Goal: Task Accomplishment & Management: Use online tool/utility

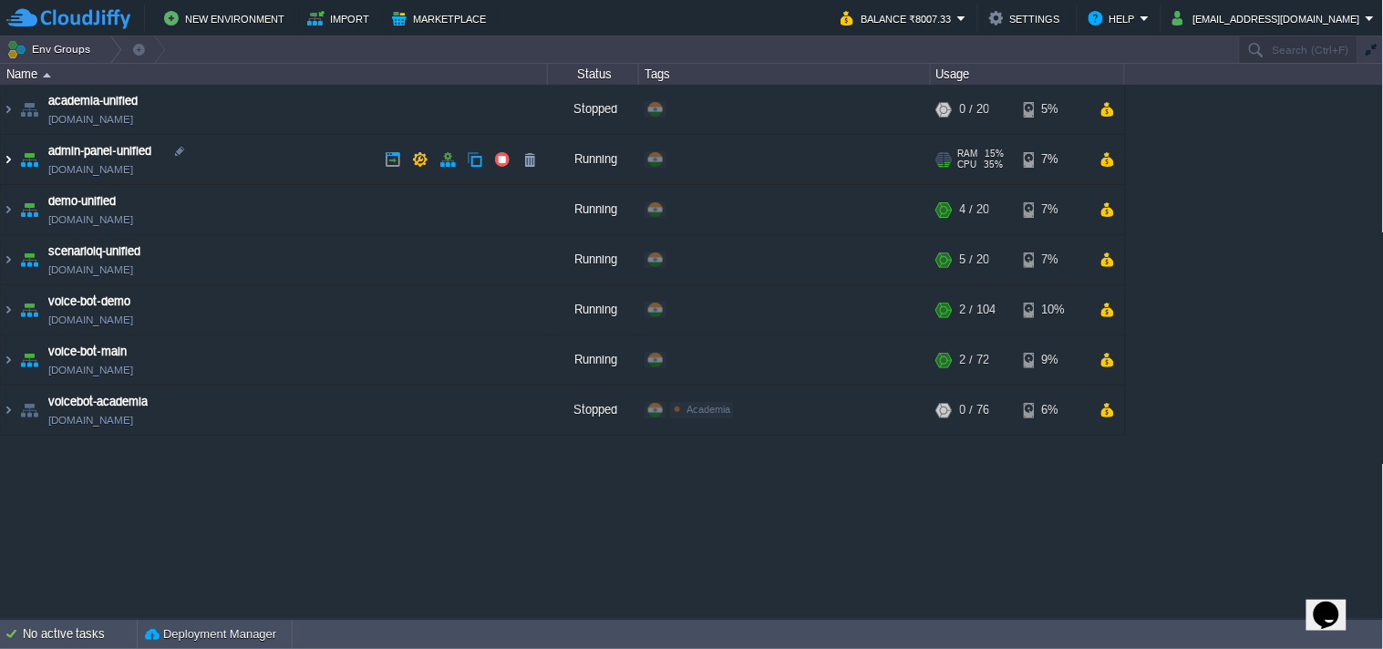
click at [12, 155] on img at bounding box center [8, 159] width 15 height 49
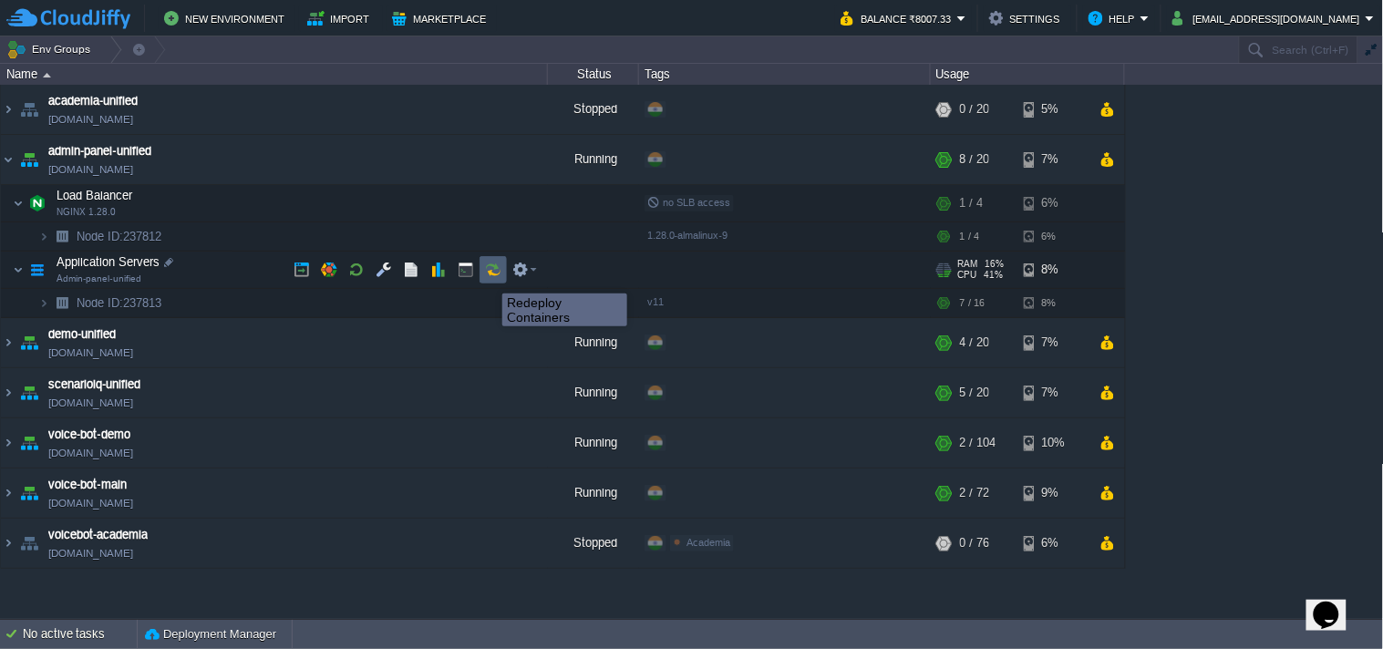
click at [489, 277] on button "button" at bounding box center [493, 270] width 16 height 16
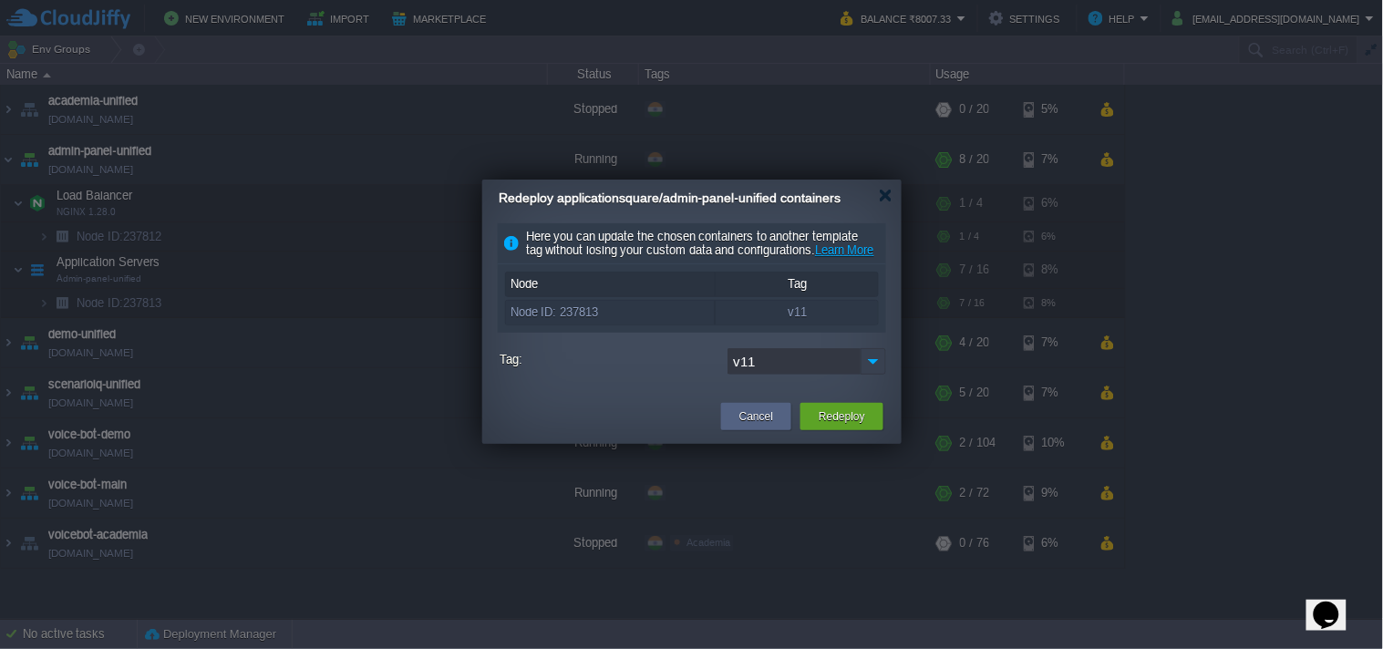
click at [875, 375] on img at bounding box center [874, 361] width 26 height 26
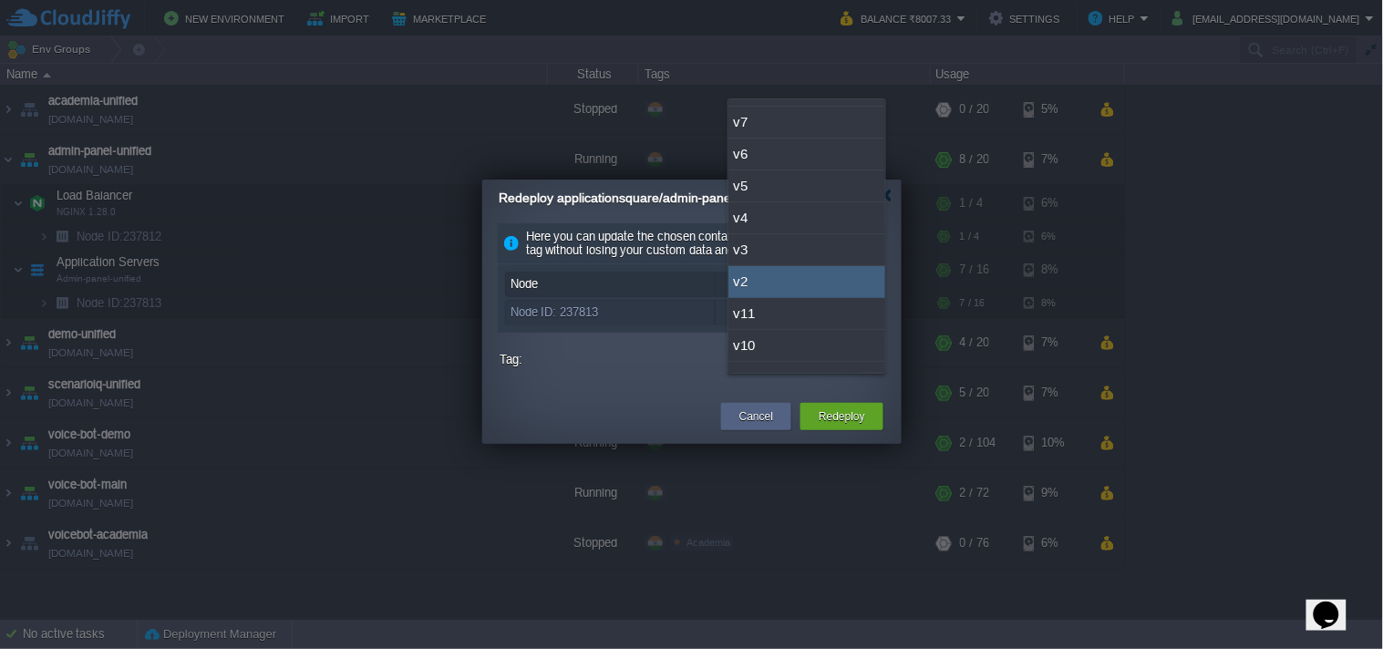
scroll to position [78, 0]
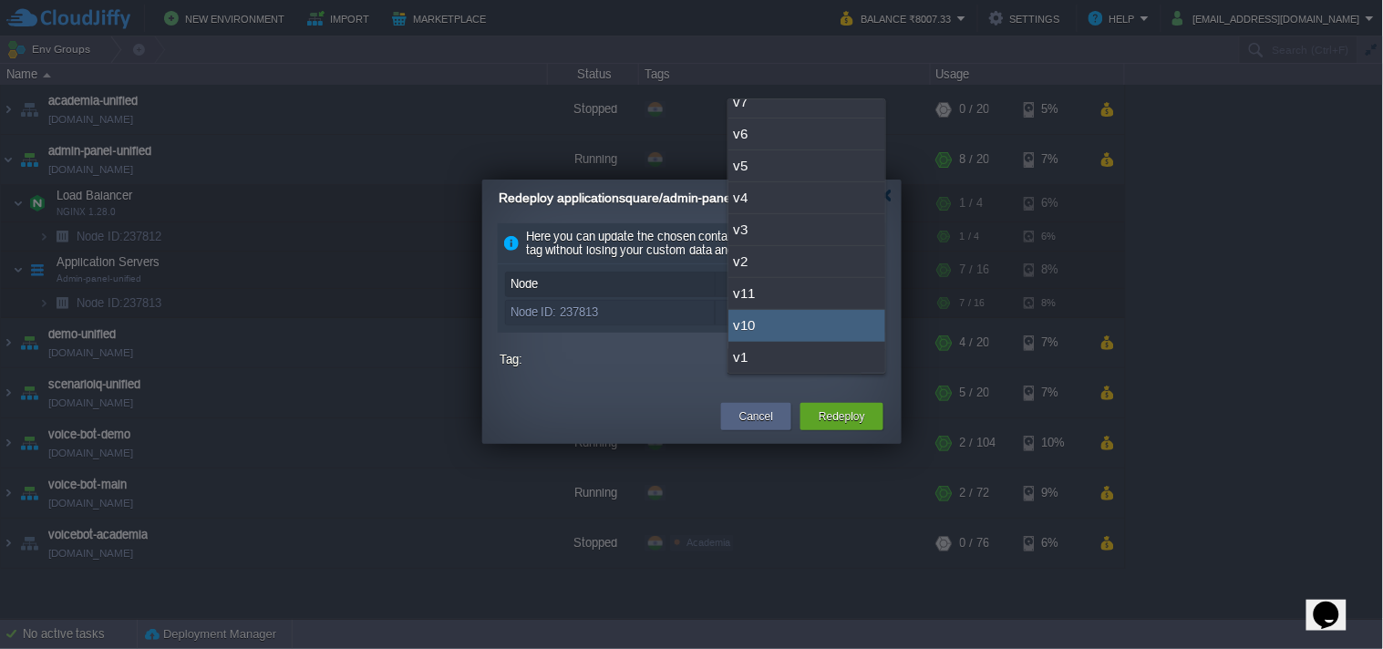
click at [814, 314] on div "v10" at bounding box center [807, 326] width 157 height 32
type input "v10"
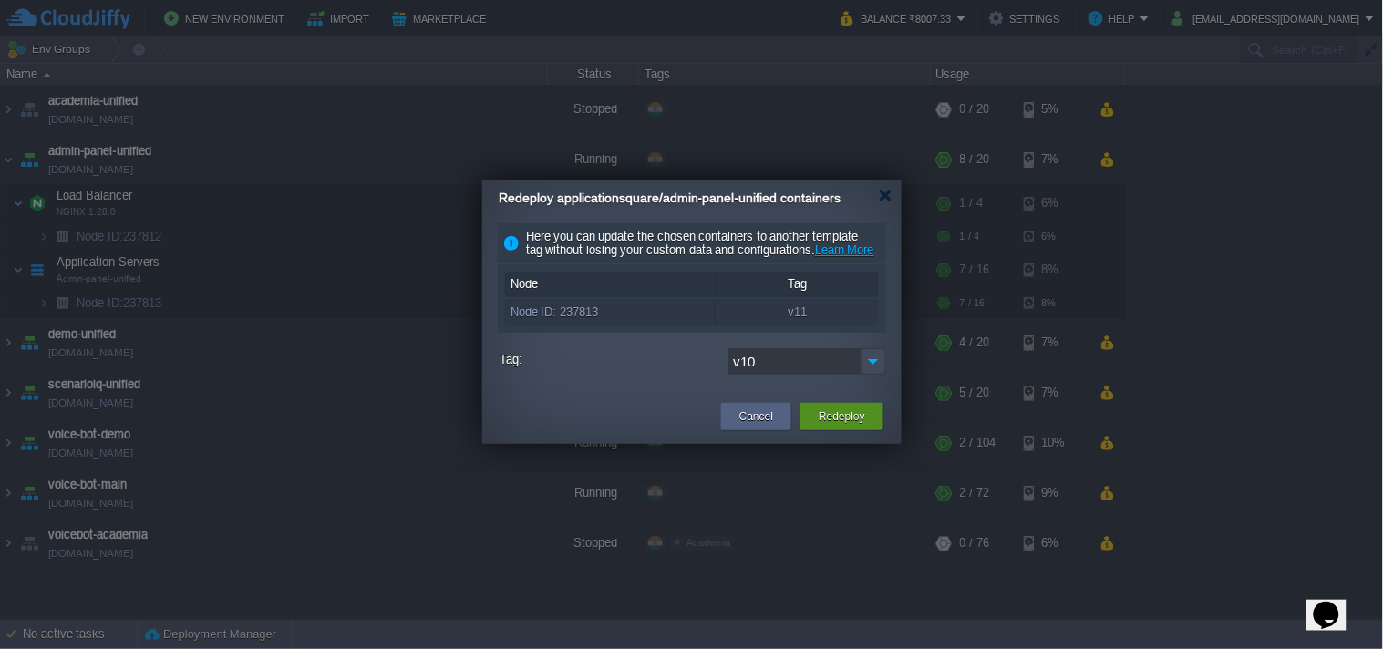
click at [841, 426] on button "Redeploy" at bounding box center [842, 417] width 47 height 18
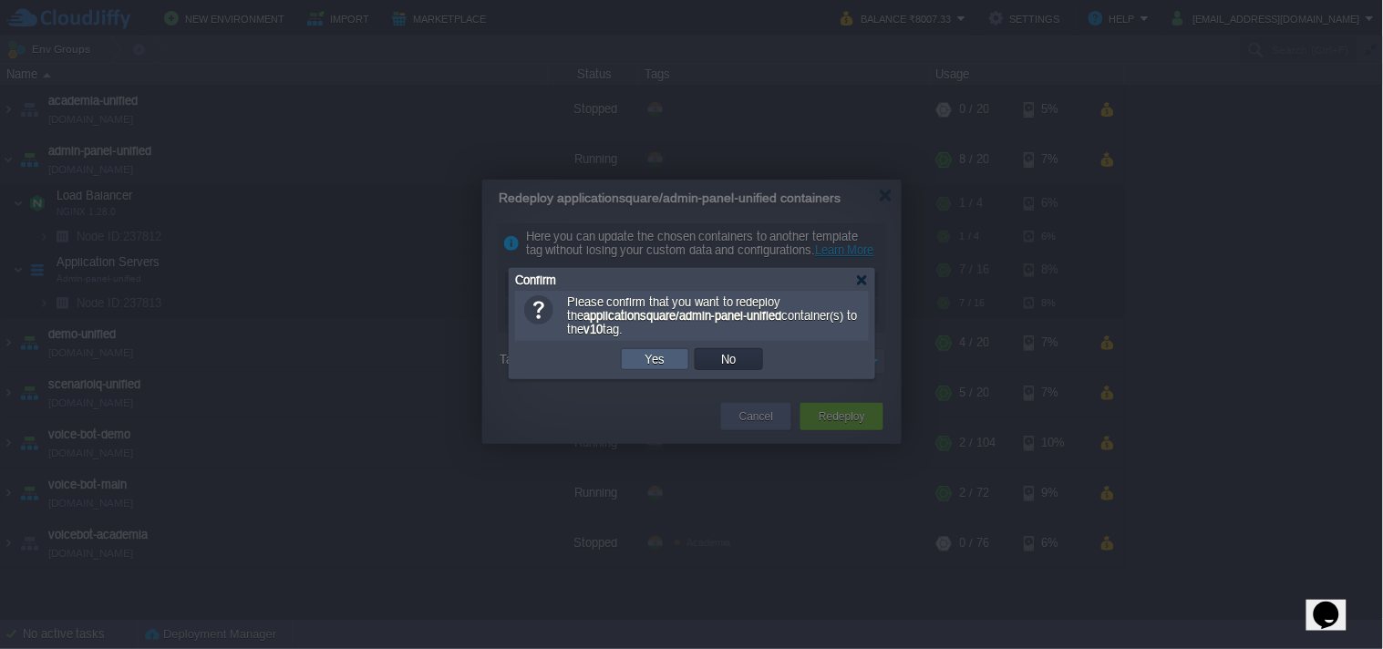
click at [666, 368] on button "Yes" at bounding box center [655, 359] width 31 height 16
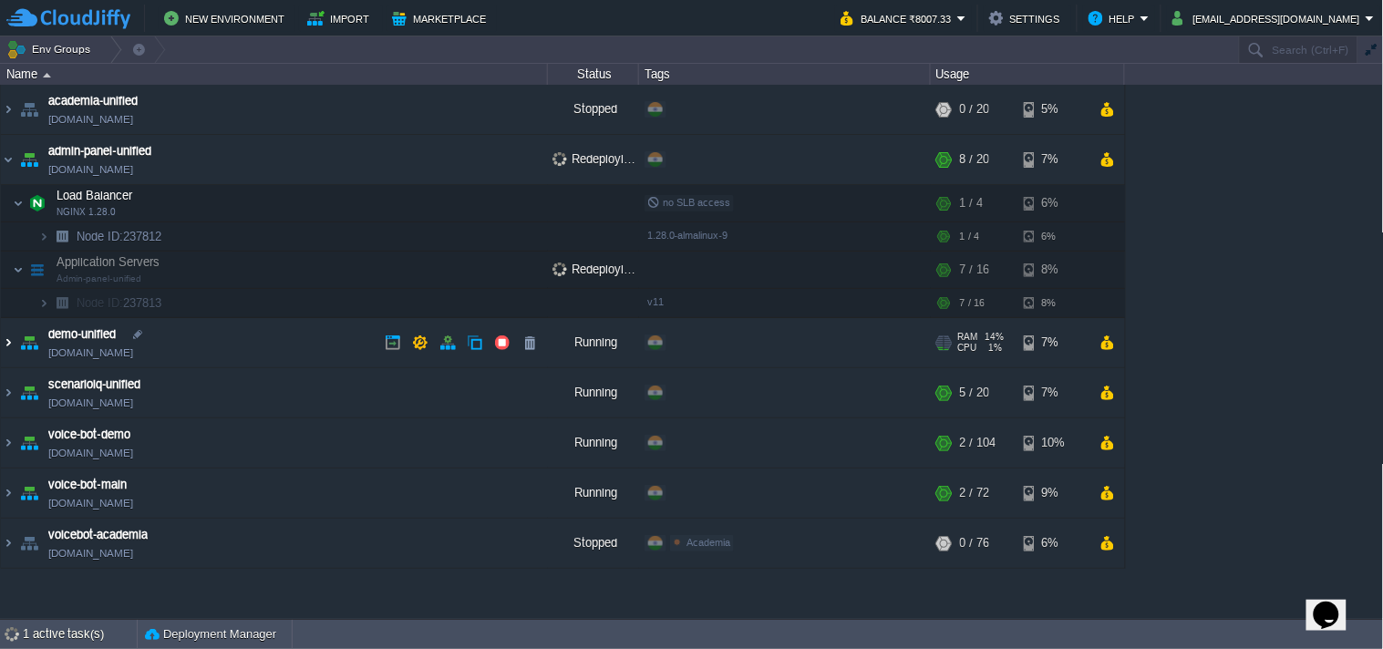
click at [1, 348] on img at bounding box center [8, 342] width 15 height 49
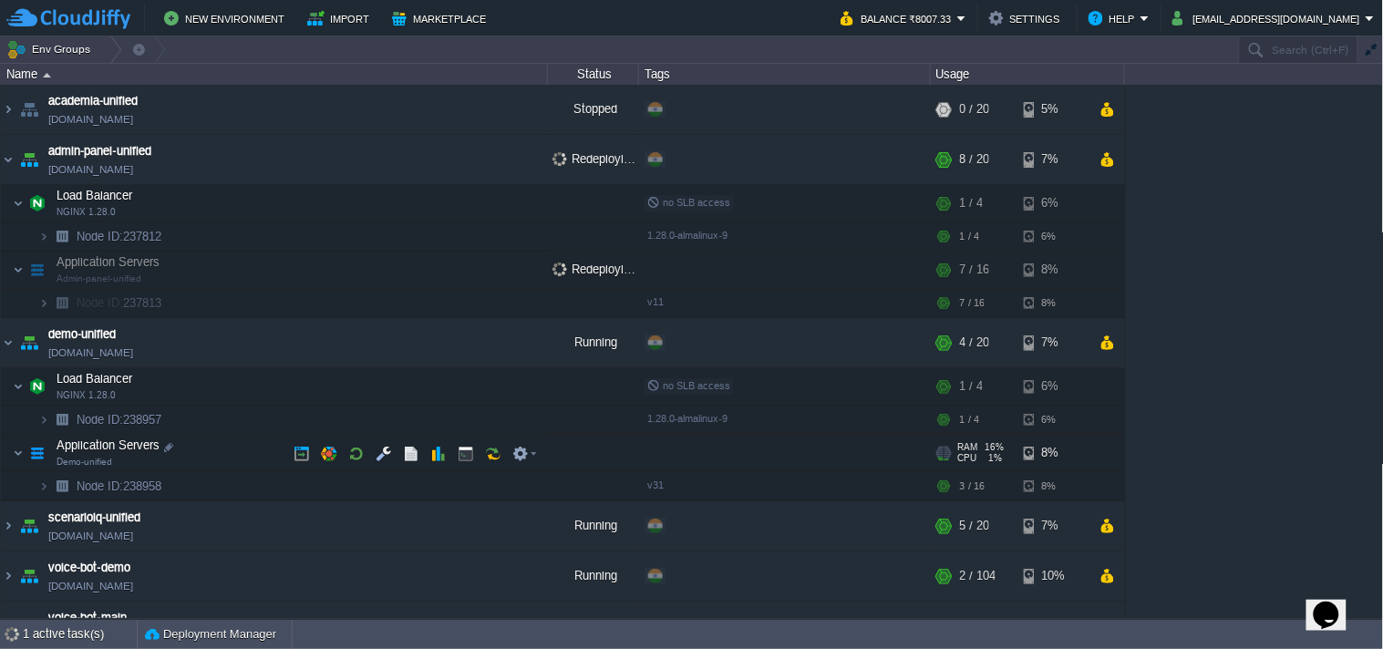
scroll to position [85, 0]
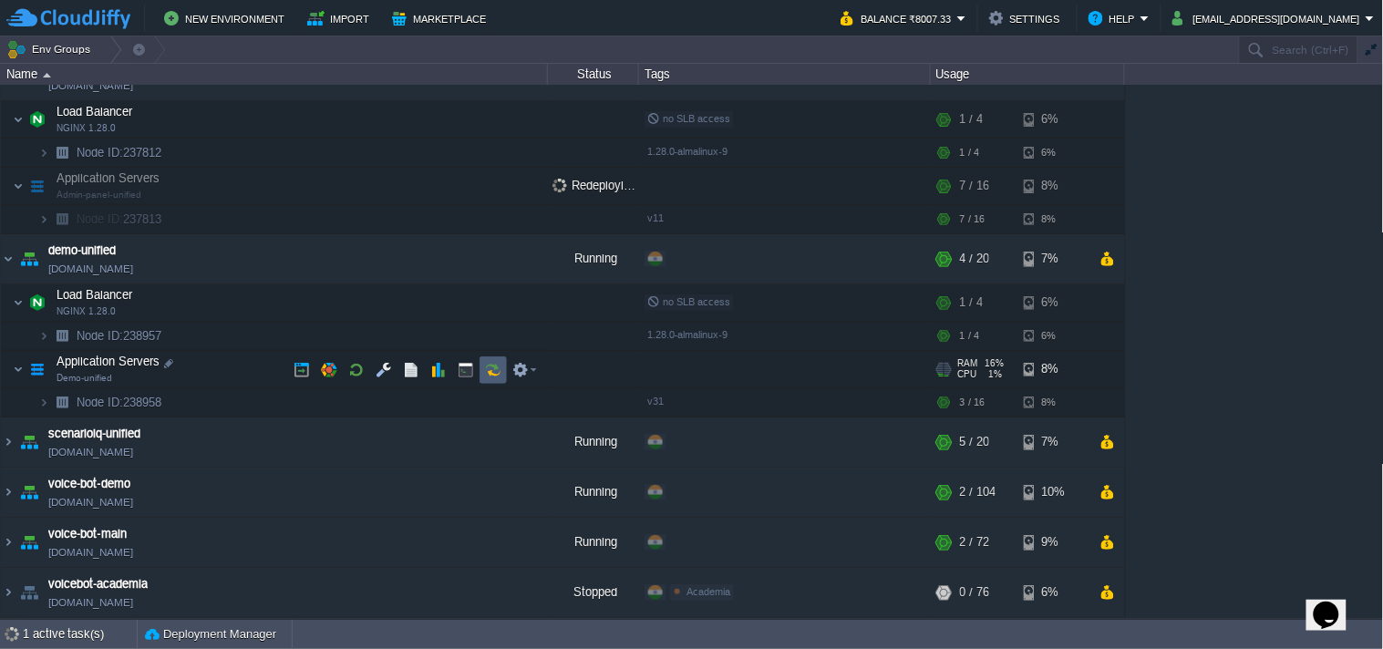
click at [491, 366] on button "button" at bounding box center [493, 370] width 16 height 16
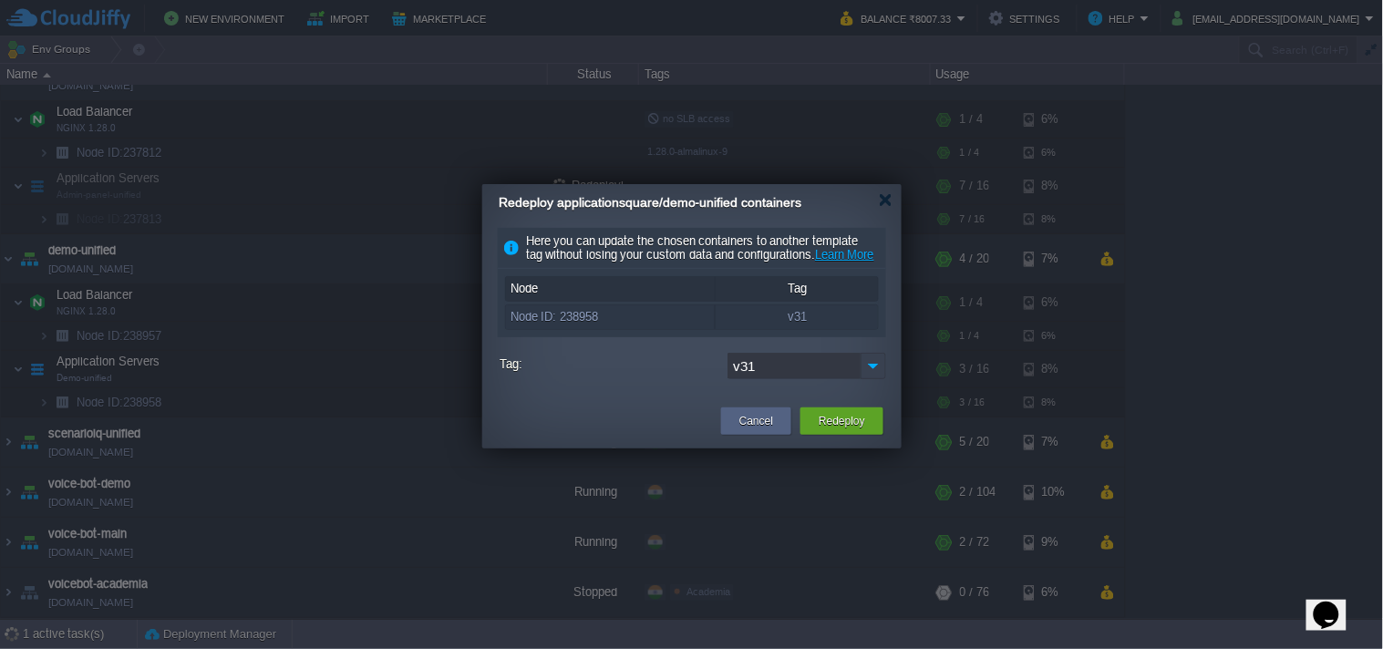
click at [867, 379] on img at bounding box center [874, 366] width 26 height 26
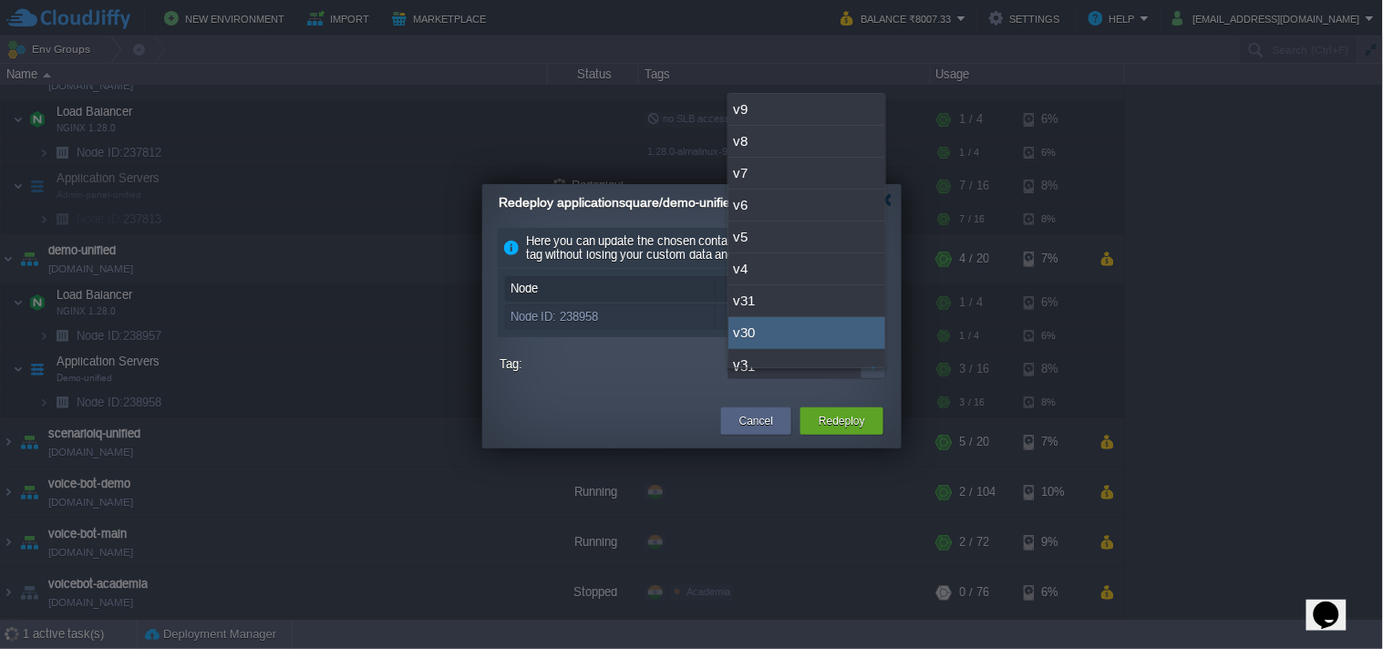
click at [799, 347] on div "v30" at bounding box center [807, 333] width 157 height 32
type input "v30"
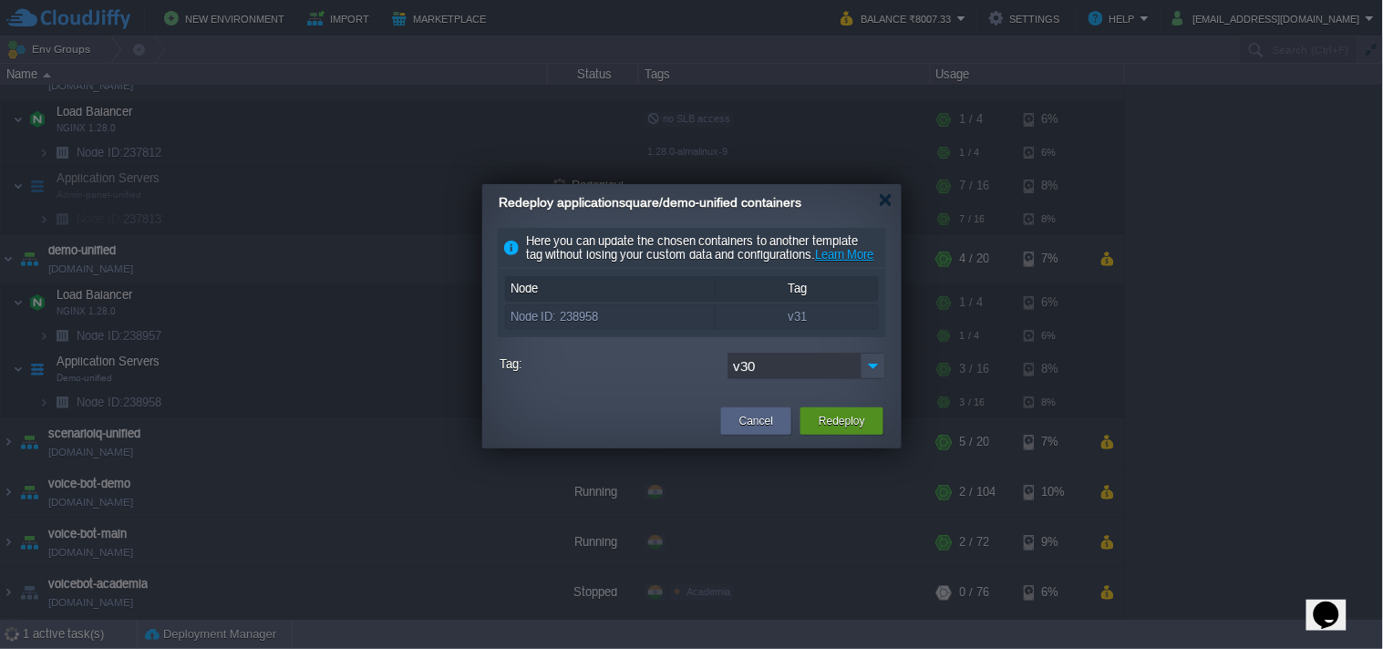
click at [859, 430] on button "Redeploy" at bounding box center [842, 421] width 47 height 18
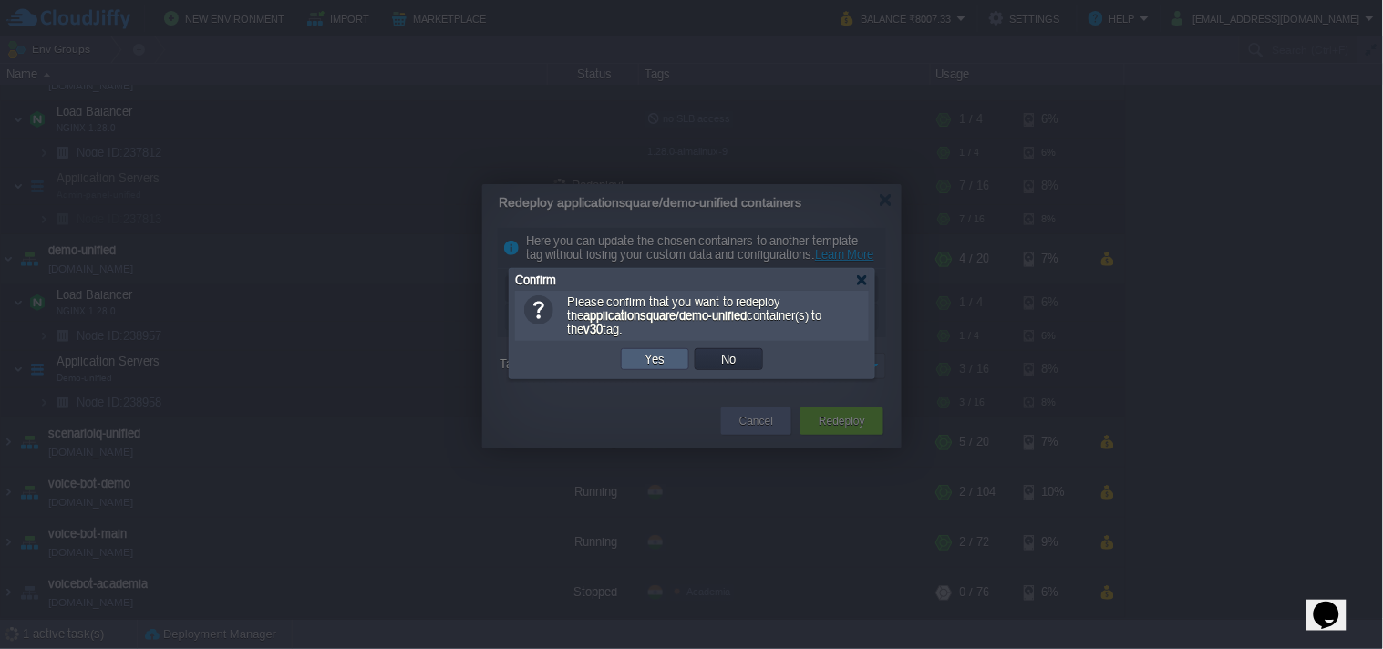
click at [651, 368] on button "Yes" at bounding box center [655, 359] width 31 height 16
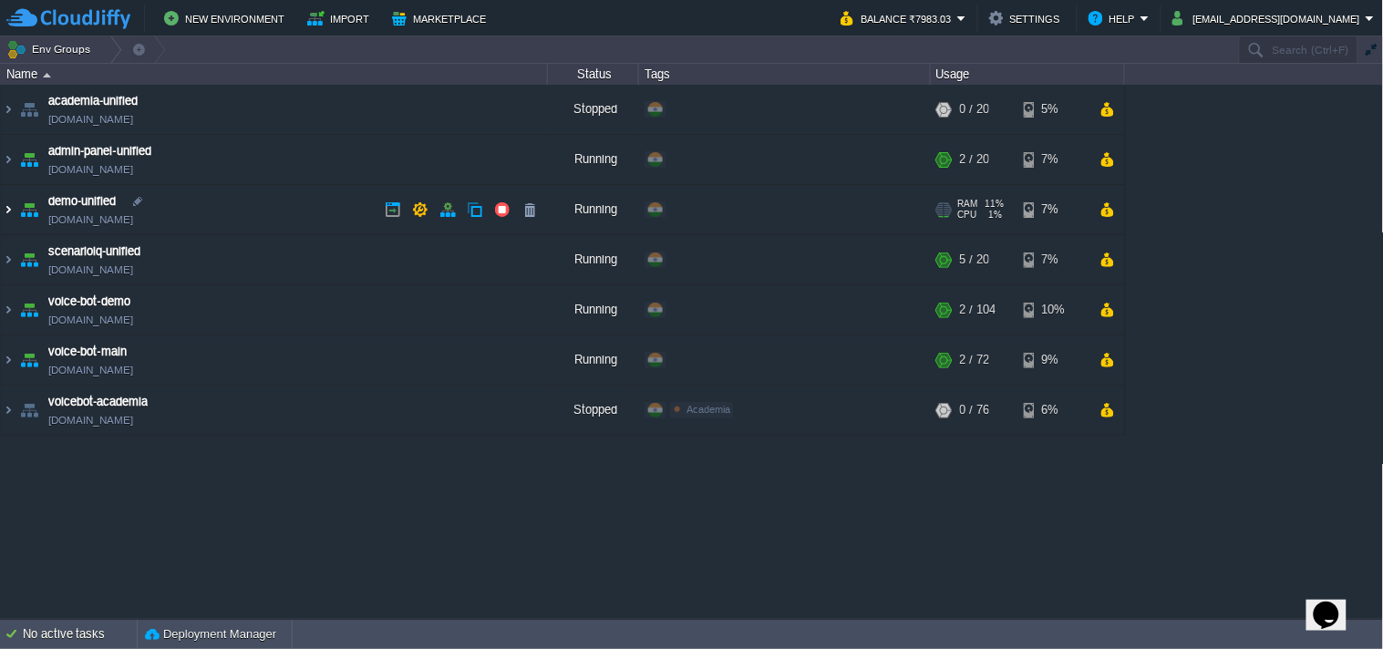
click at [9, 208] on img at bounding box center [8, 209] width 15 height 49
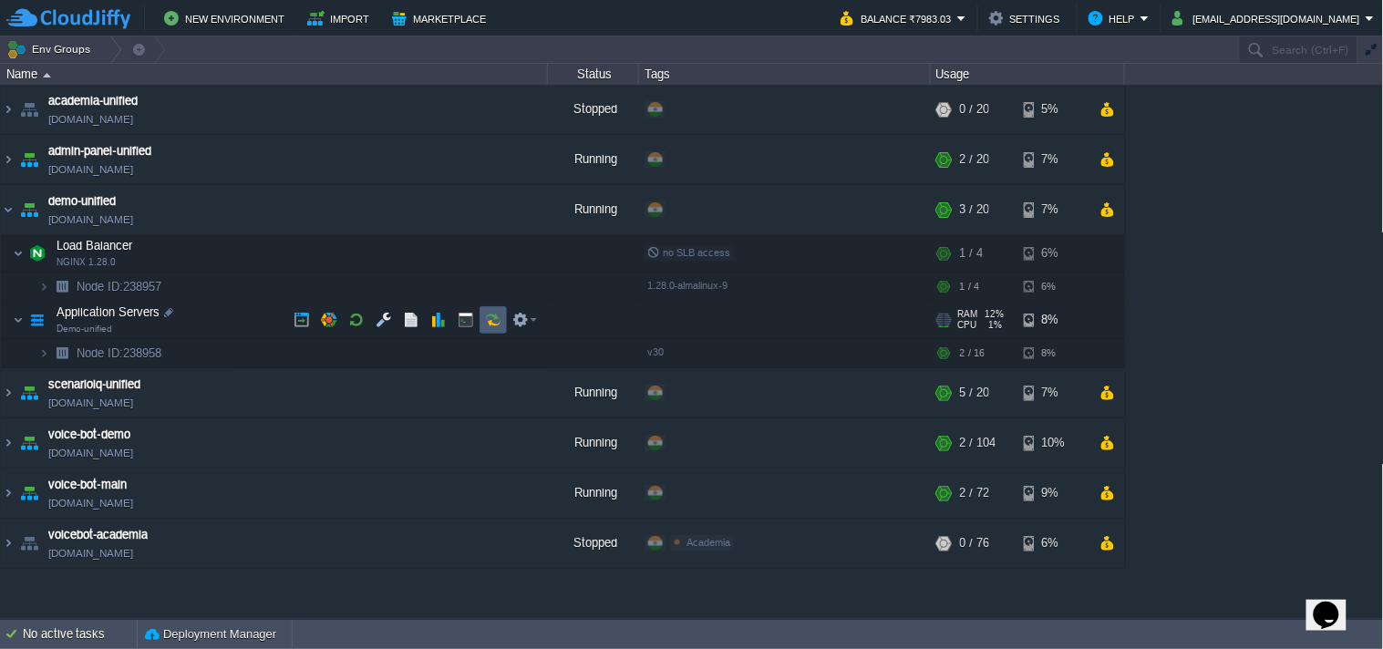
click at [498, 320] on button "button" at bounding box center [493, 320] width 16 height 16
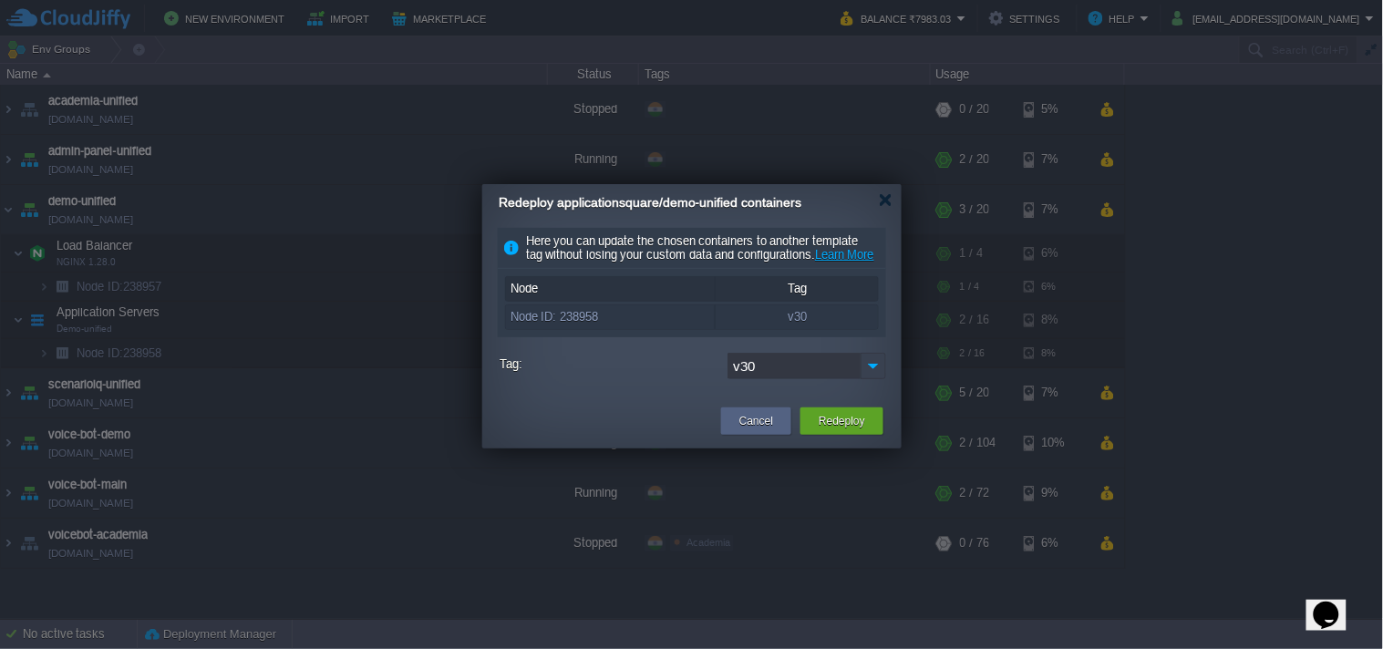
click at [870, 379] on img at bounding box center [874, 366] width 26 height 26
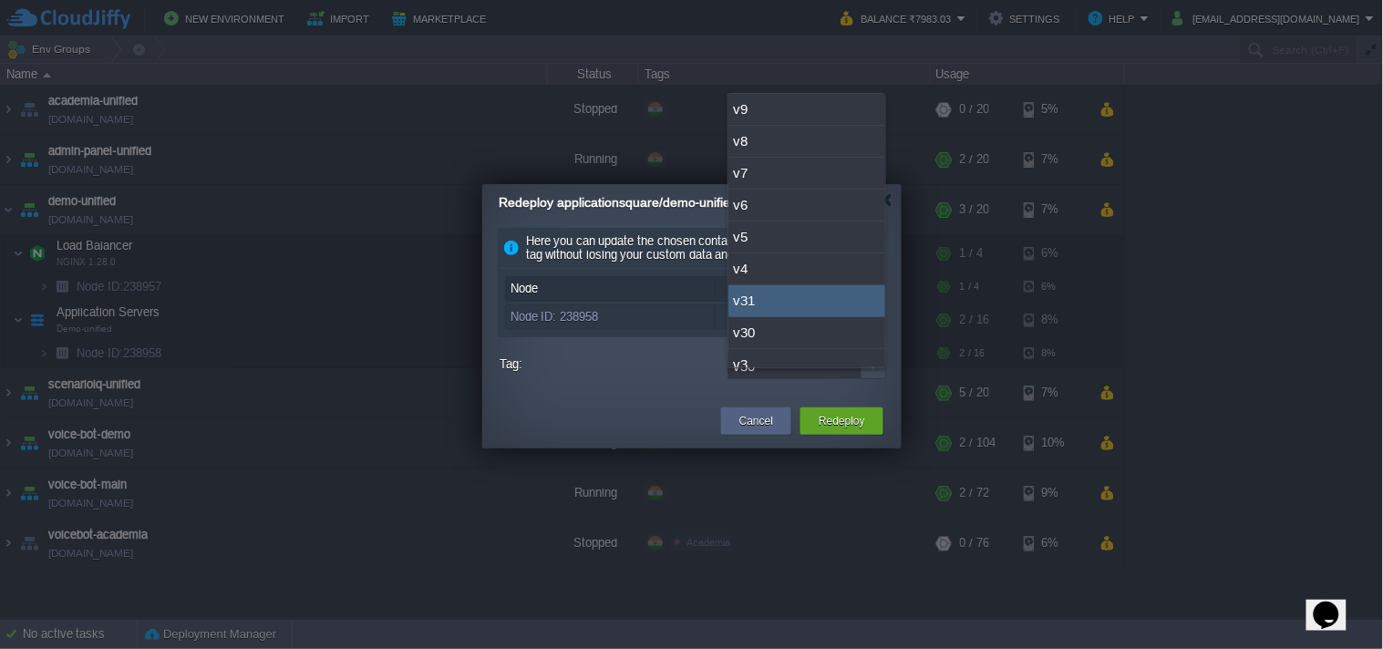
click at [791, 308] on div "v31" at bounding box center [807, 301] width 157 height 32
type input "v31"
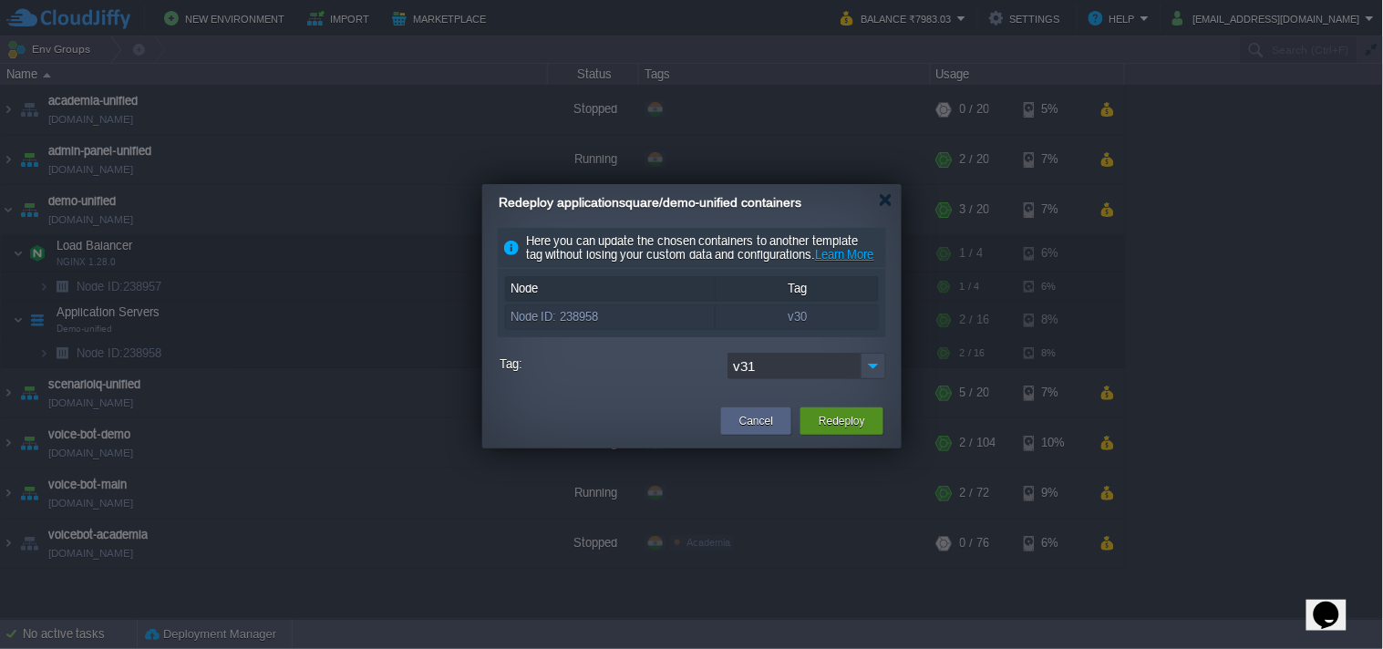
click at [845, 430] on button "Redeploy" at bounding box center [842, 421] width 47 height 18
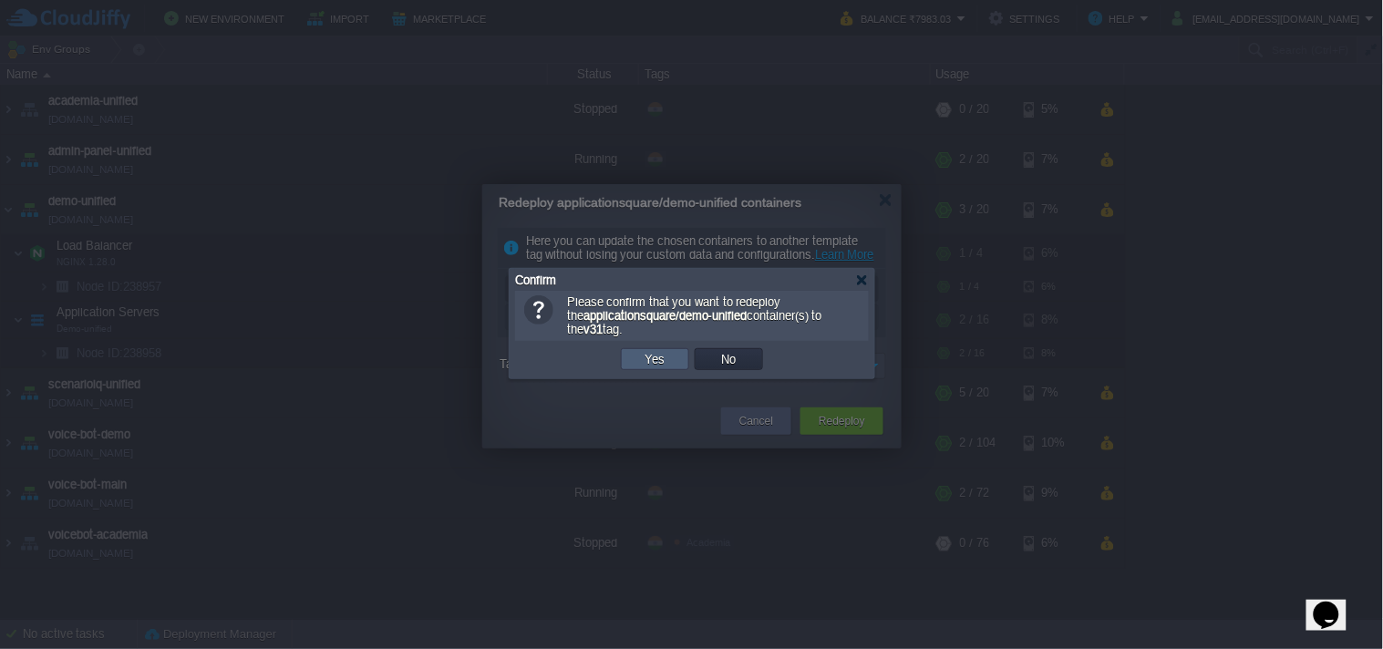
click at [680, 365] on td "Yes" at bounding box center [655, 359] width 68 height 22
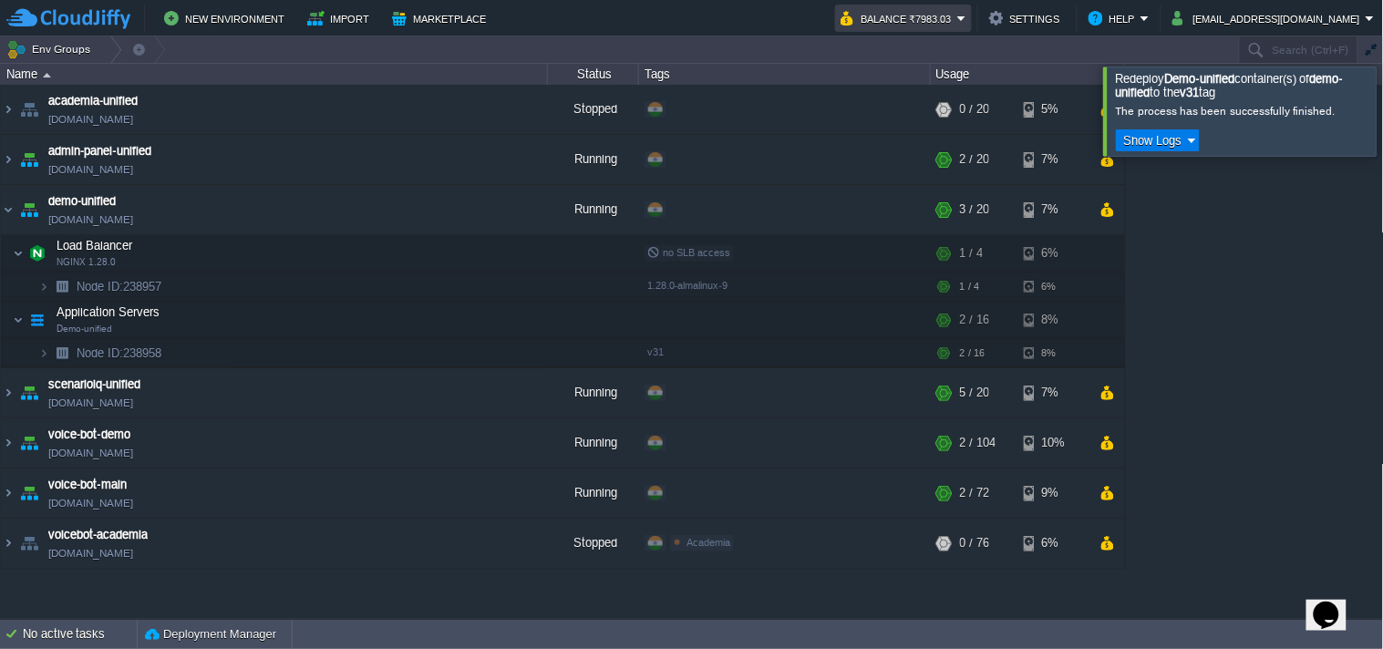
click at [958, 13] on button "Balance ₹7983.03" at bounding box center [899, 18] width 117 height 22
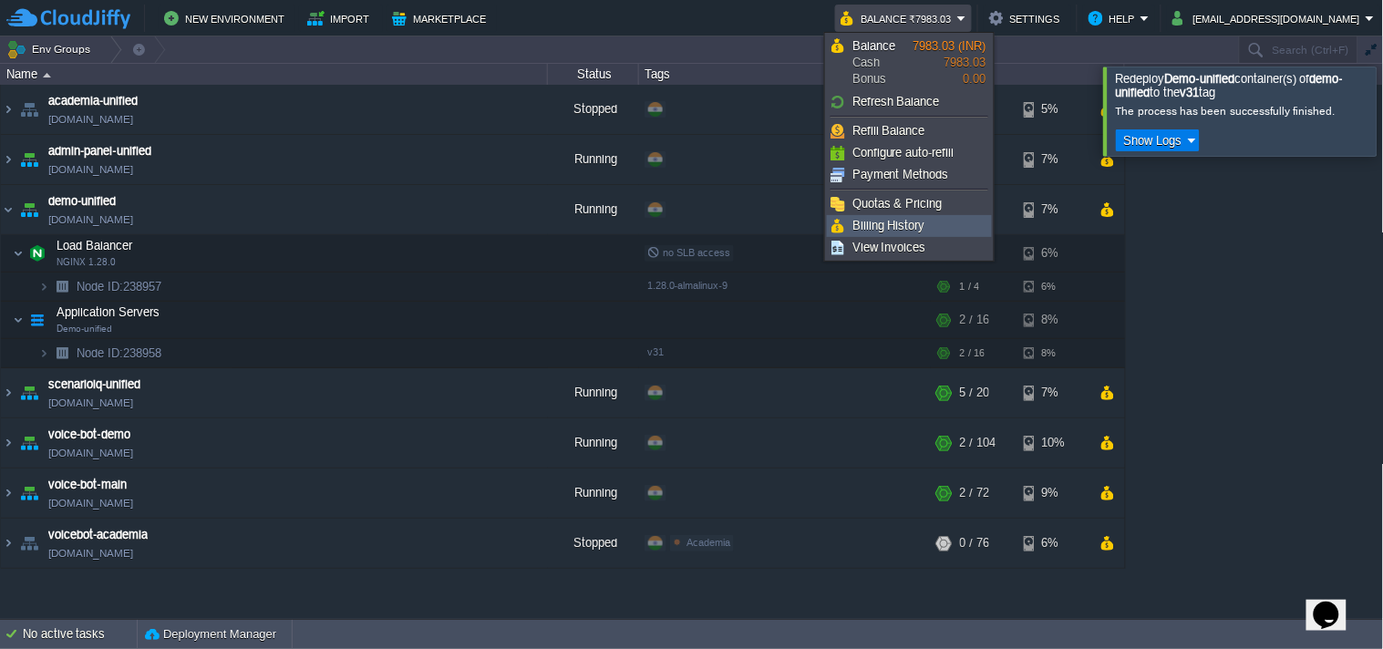
click at [928, 219] on link "Billing History" at bounding box center [909, 226] width 163 height 20
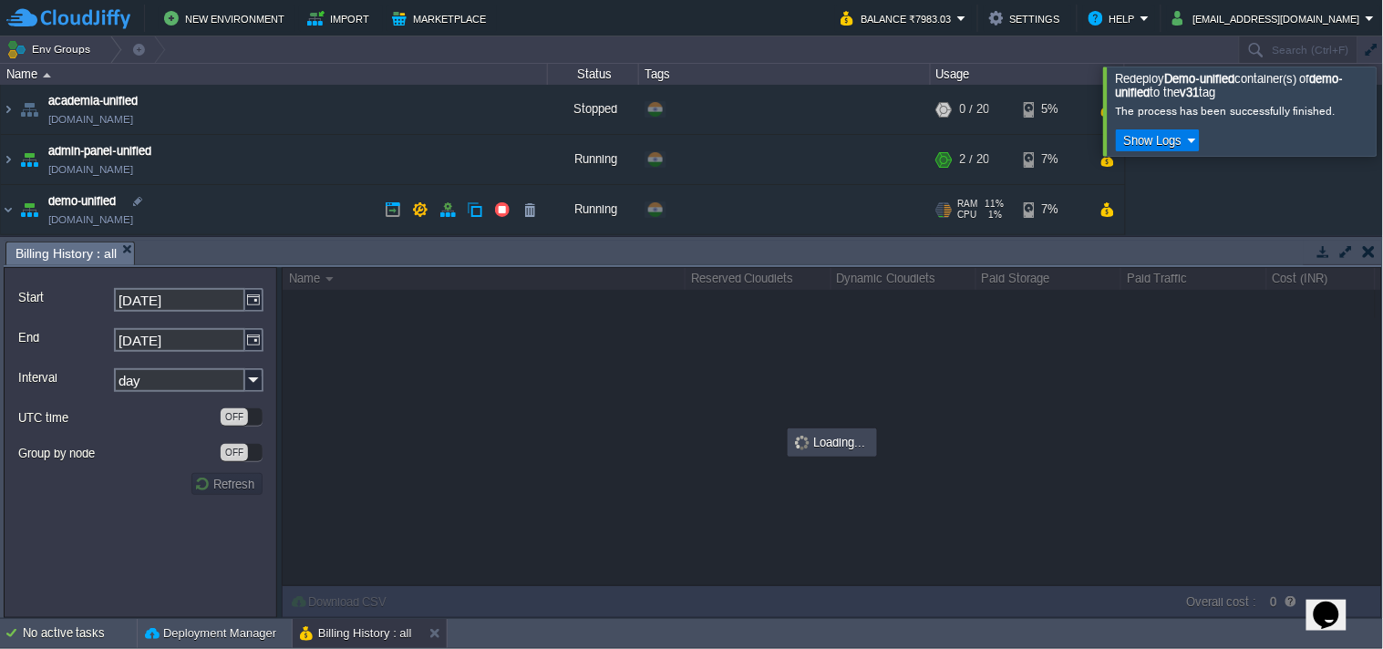
click at [928, 225] on div "+ Add to Env Group" at bounding box center [785, 209] width 292 height 49
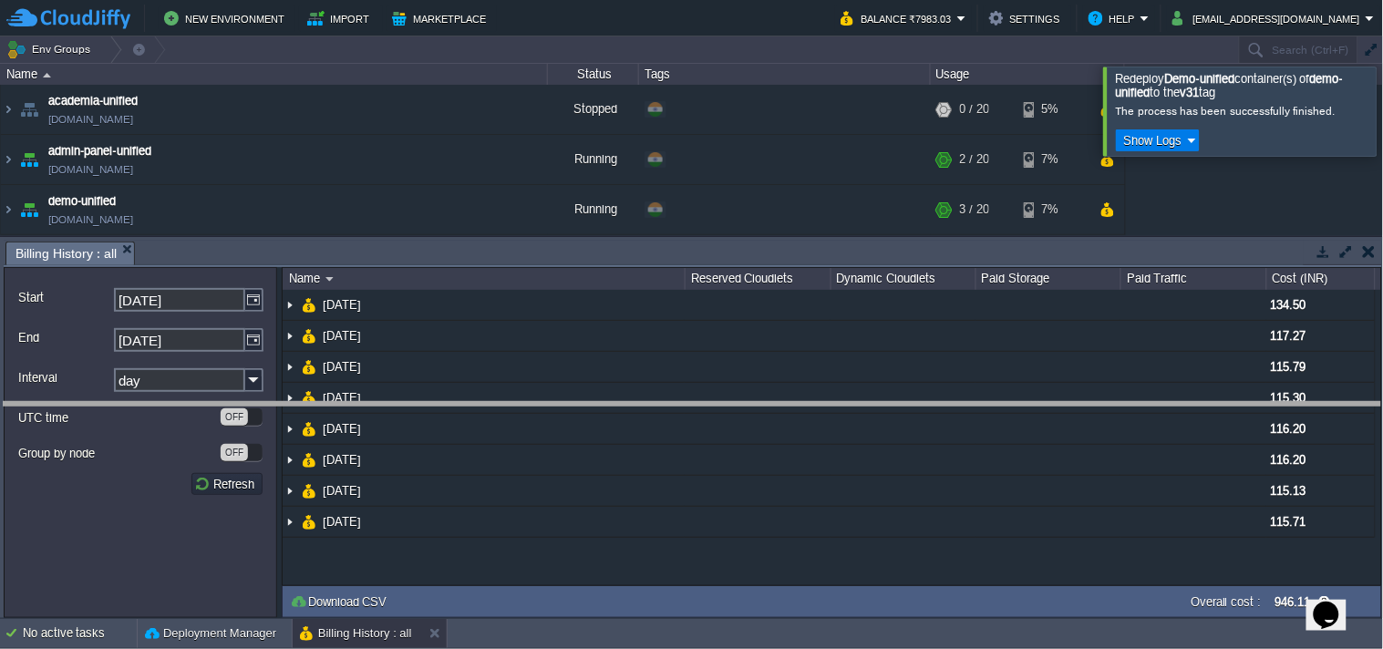
drag, startPoint x: 642, startPoint y: 251, endPoint x: 641, endPoint y: 416, distance: 165.1
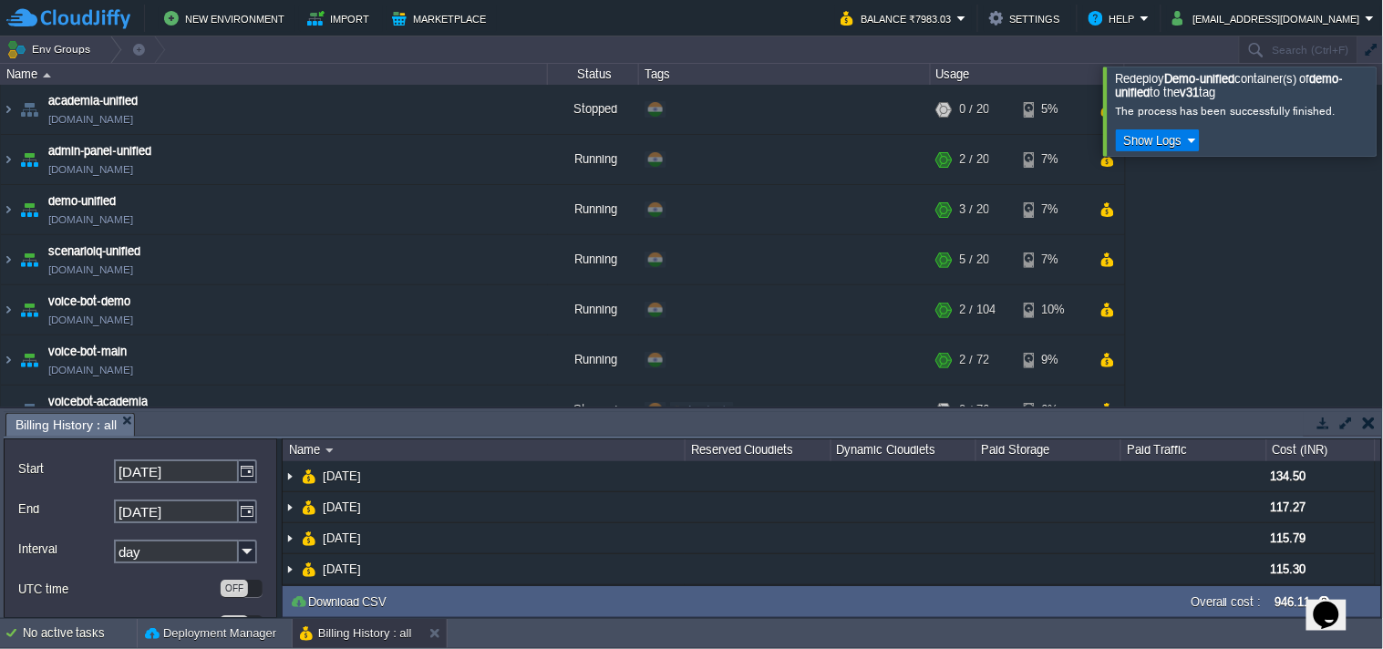
click at [1320, 421] on button "button" at bounding box center [1324, 423] width 16 height 16
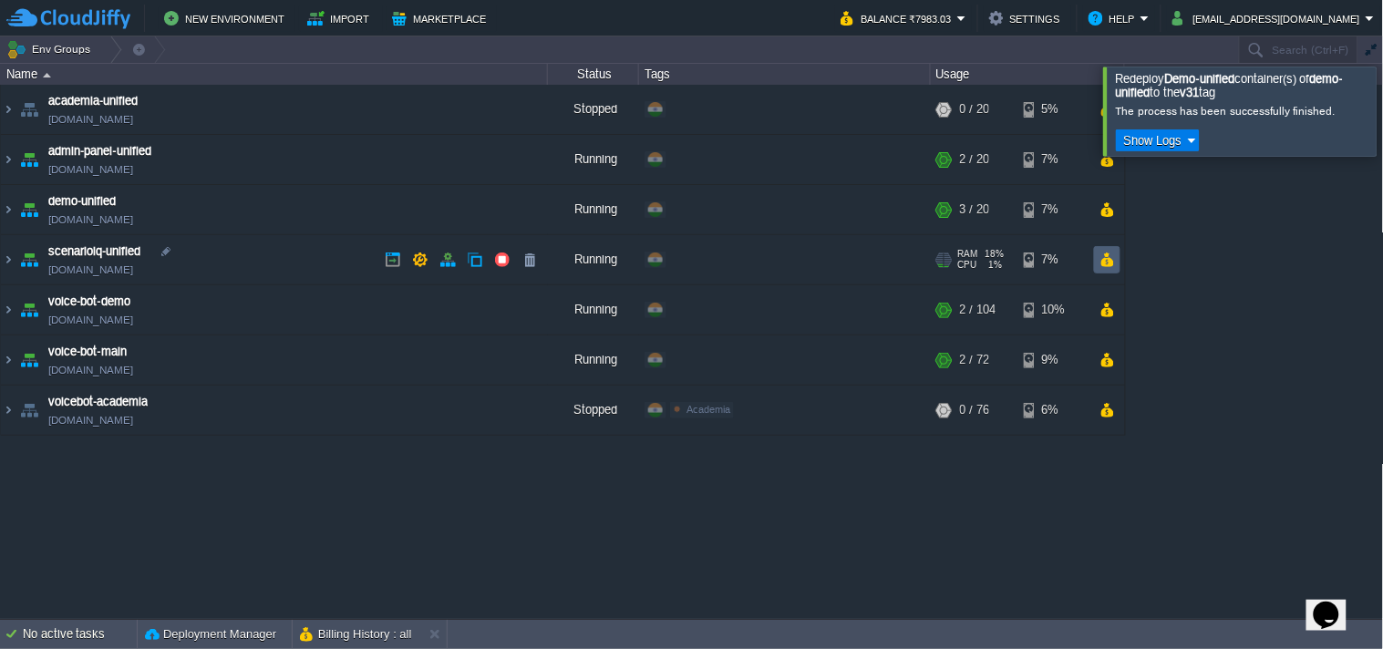
click at [1114, 268] on button "button" at bounding box center [1108, 260] width 16 height 16
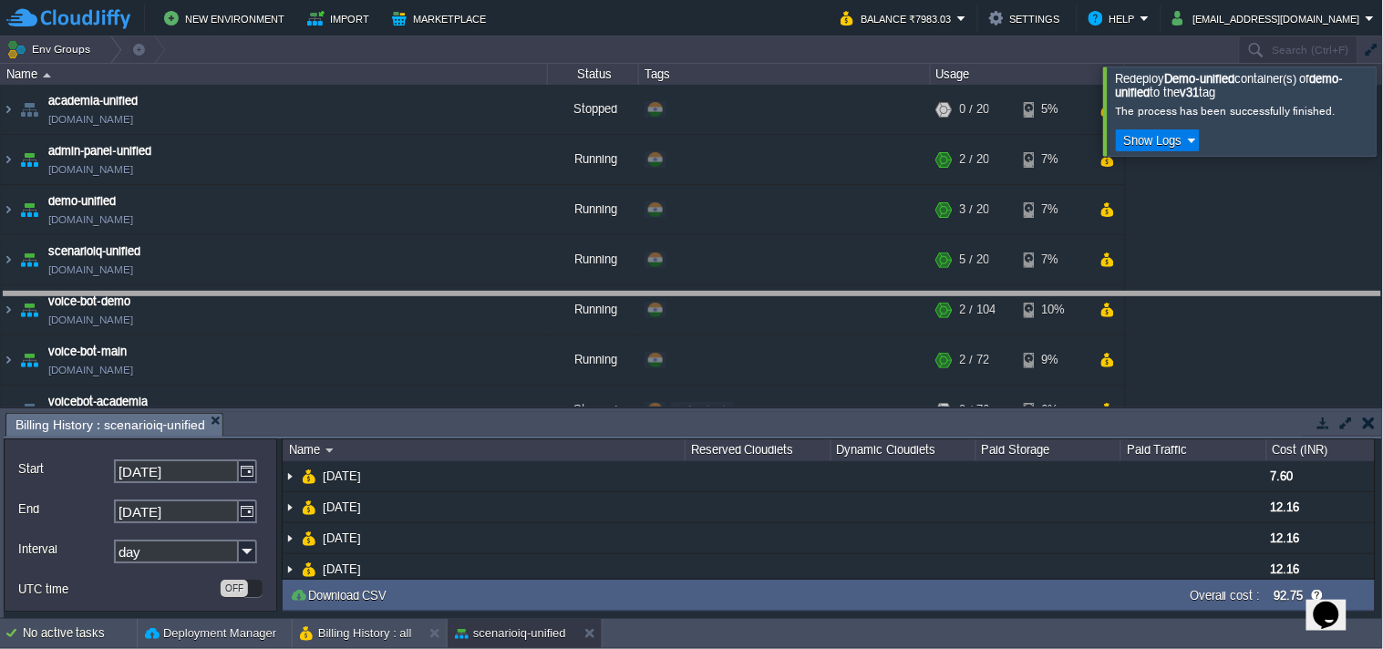
drag, startPoint x: 989, startPoint y: 424, endPoint x: 1029, endPoint y: 329, distance: 102.6
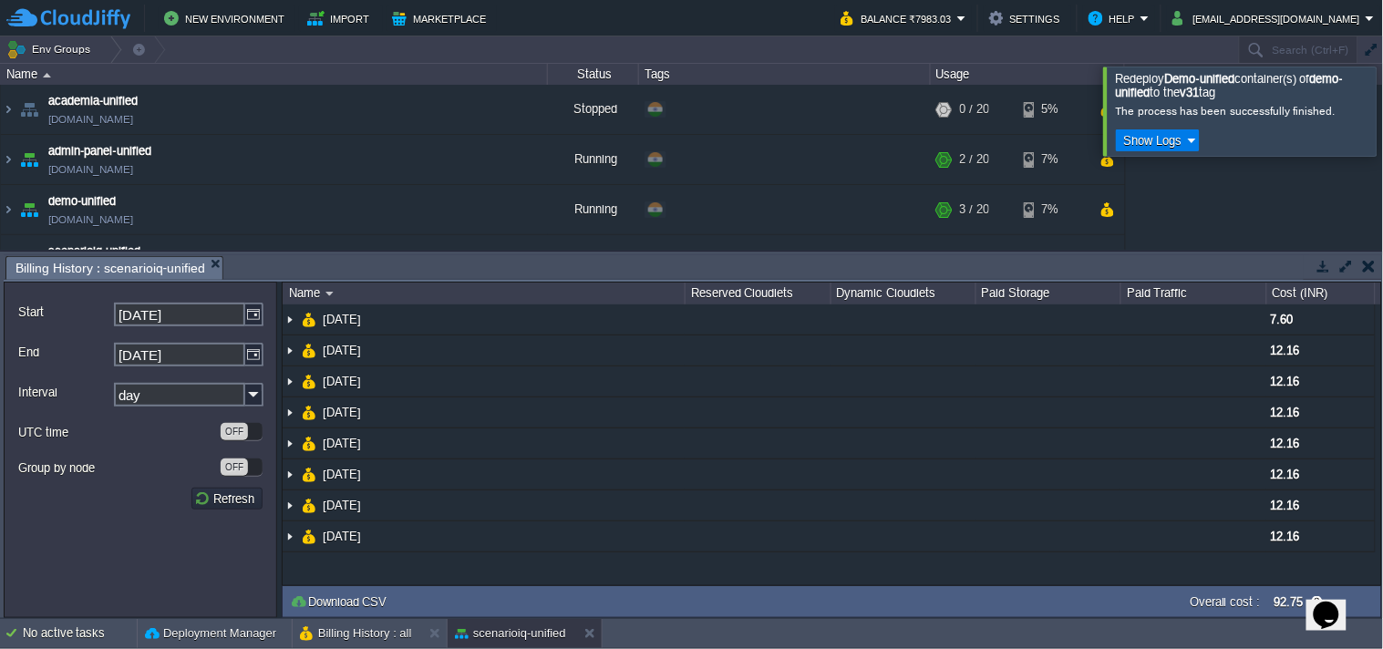
click at [1325, 275] on td at bounding box center [1323, 266] width 23 height 22
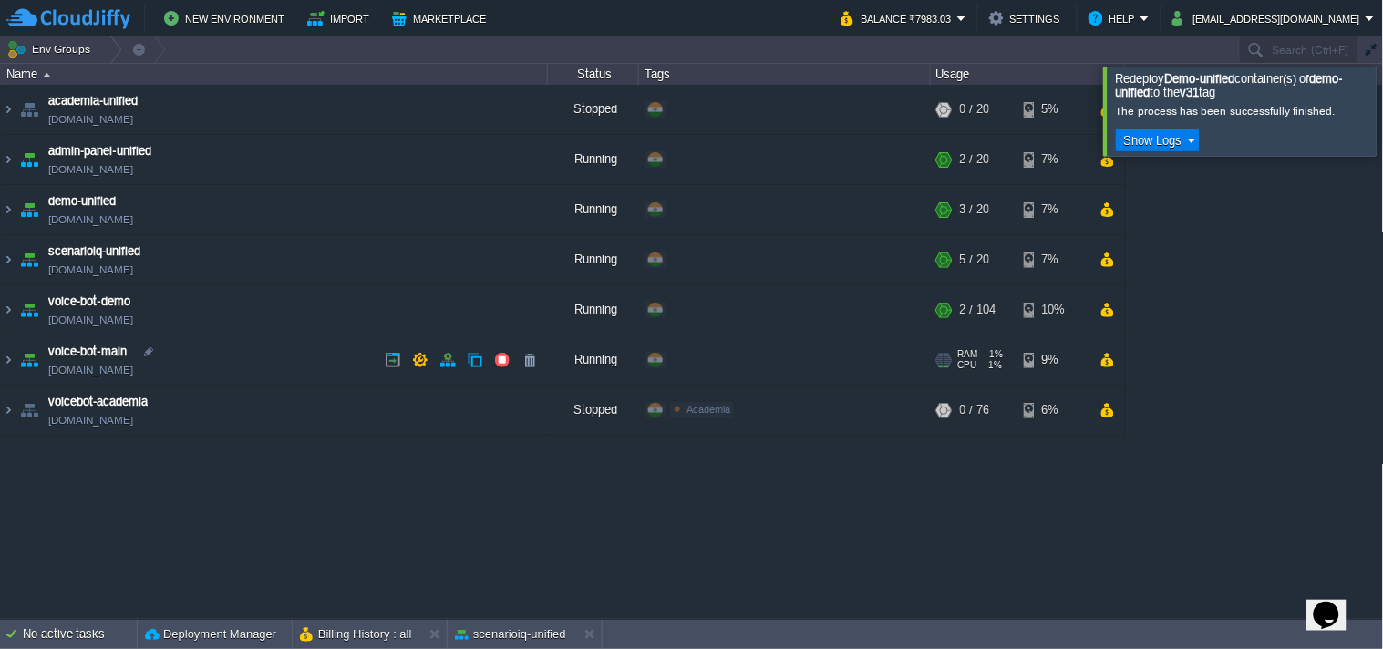
click at [1124, 357] on div "RAM 1% CPU 1% 2 / 72 9%" at bounding box center [1028, 360] width 194 height 49
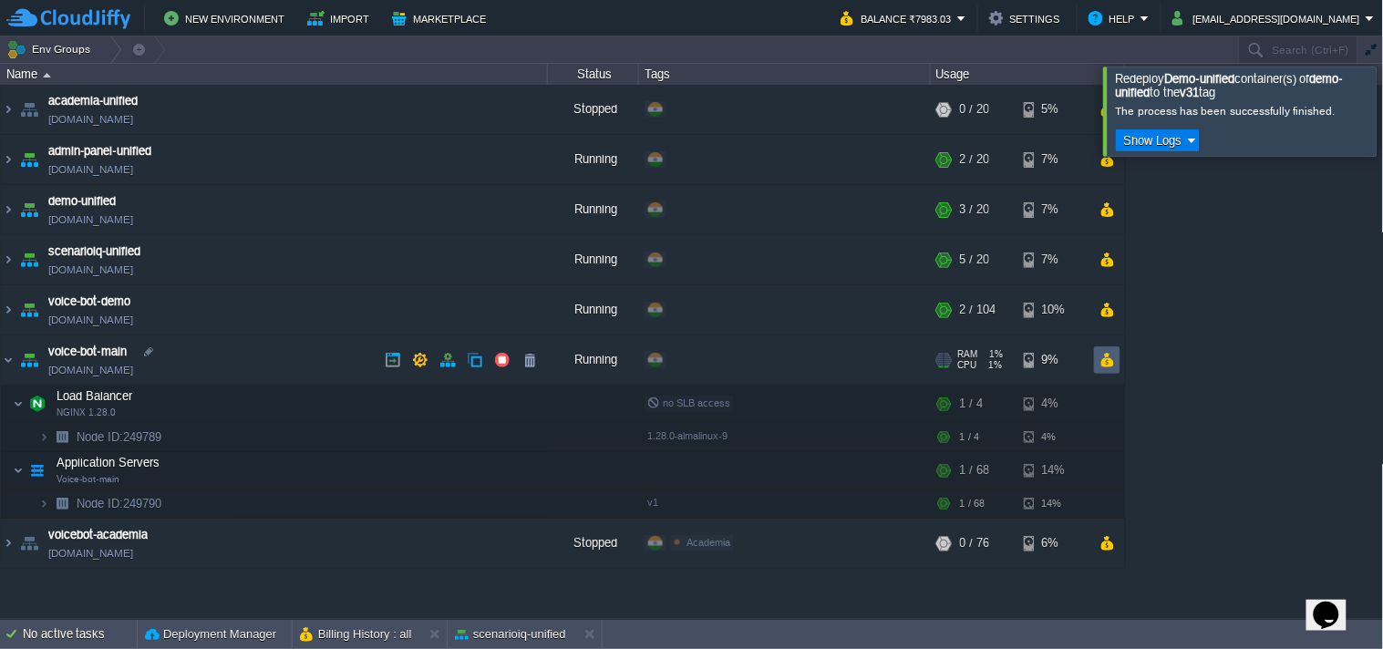
click at [1115, 358] on td at bounding box center [1107, 360] width 26 height 27
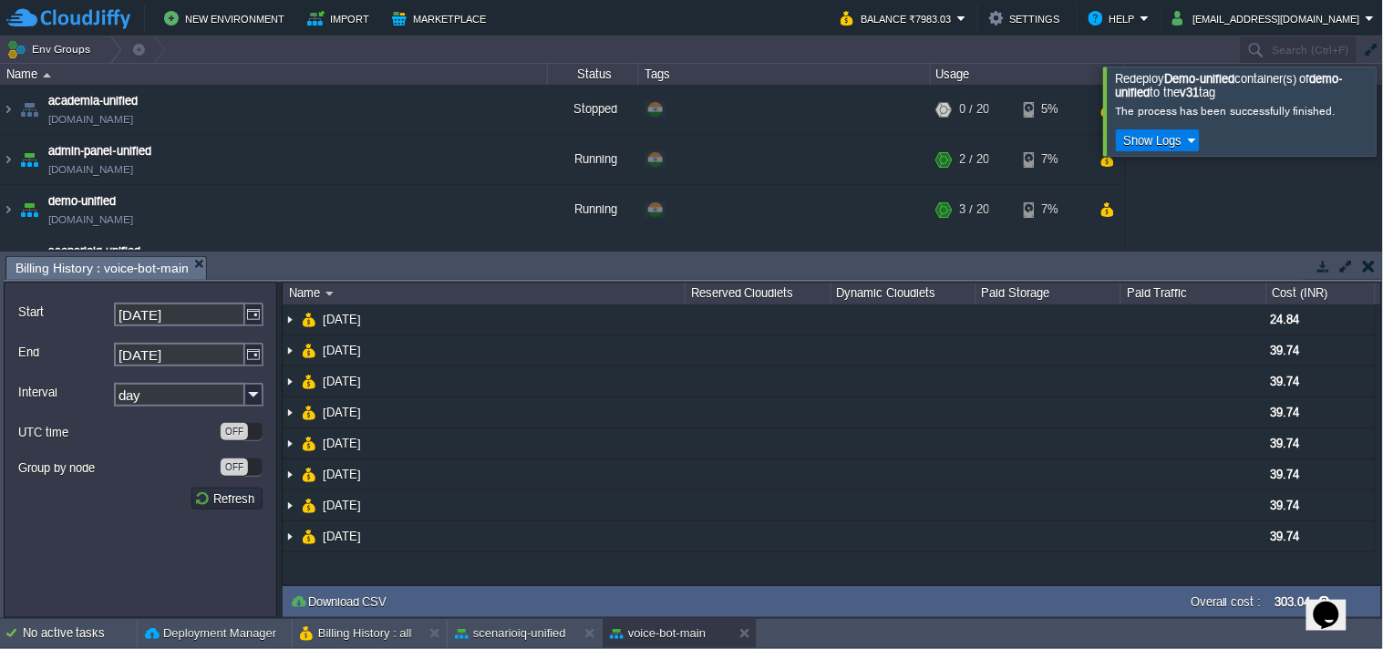
click at [1326, 262] on button "button" at bounding box center [1324, 266] width 16 height 16
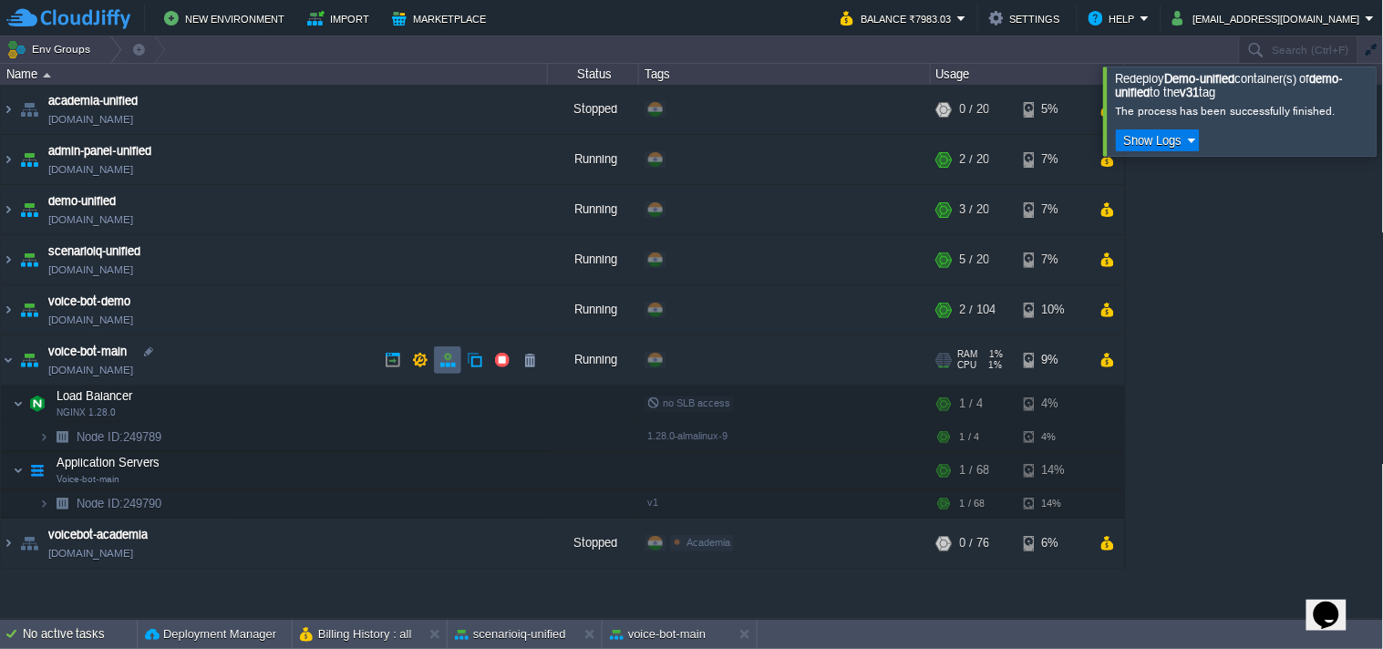
click at [450, 349] on td at bounding box center [447, 360] width 27 height 27
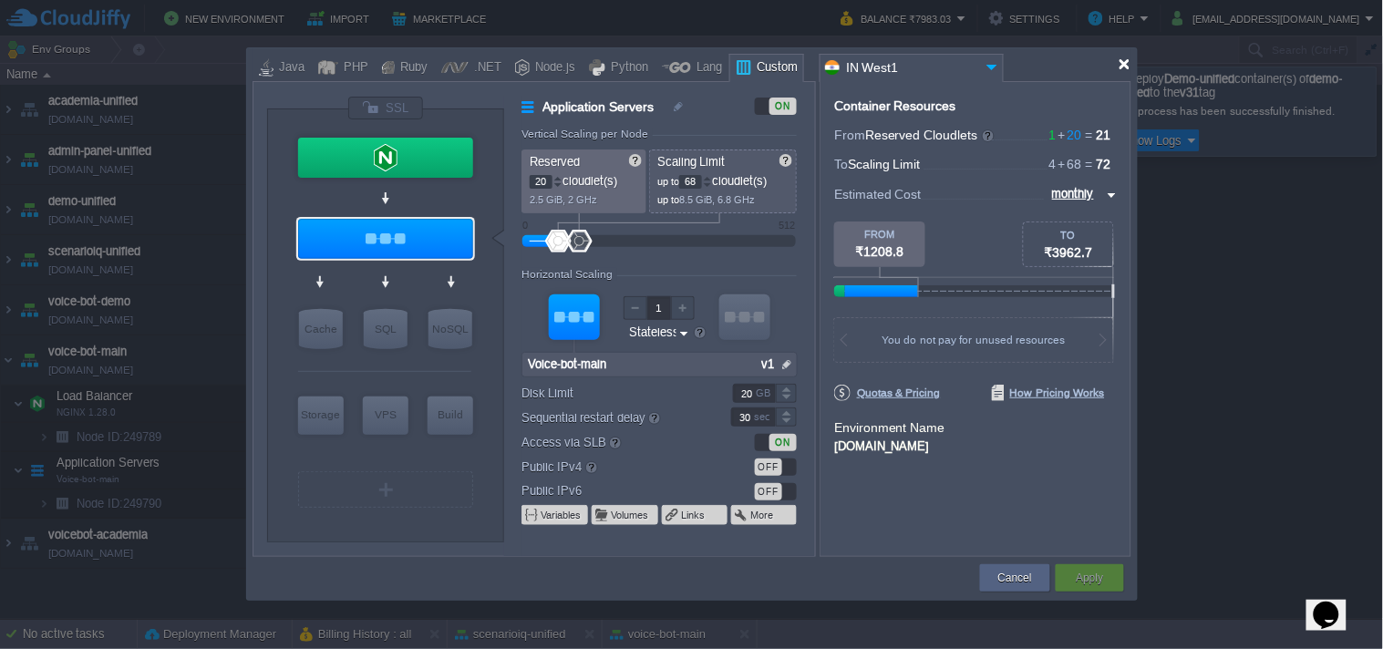
click at [1118, 62] on div at bounding box center [1125, 64] width 14 height 14
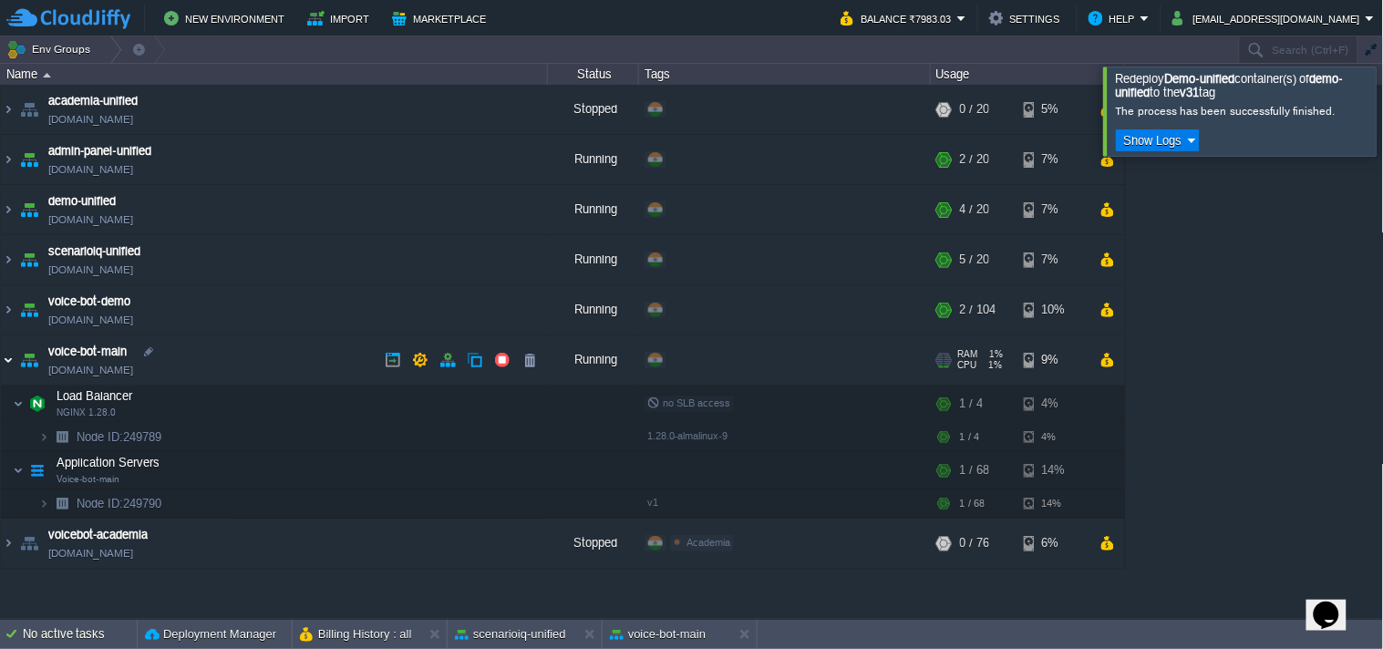
click at [12, 359] on img at bounding box center [8, 360] width 15 height 49
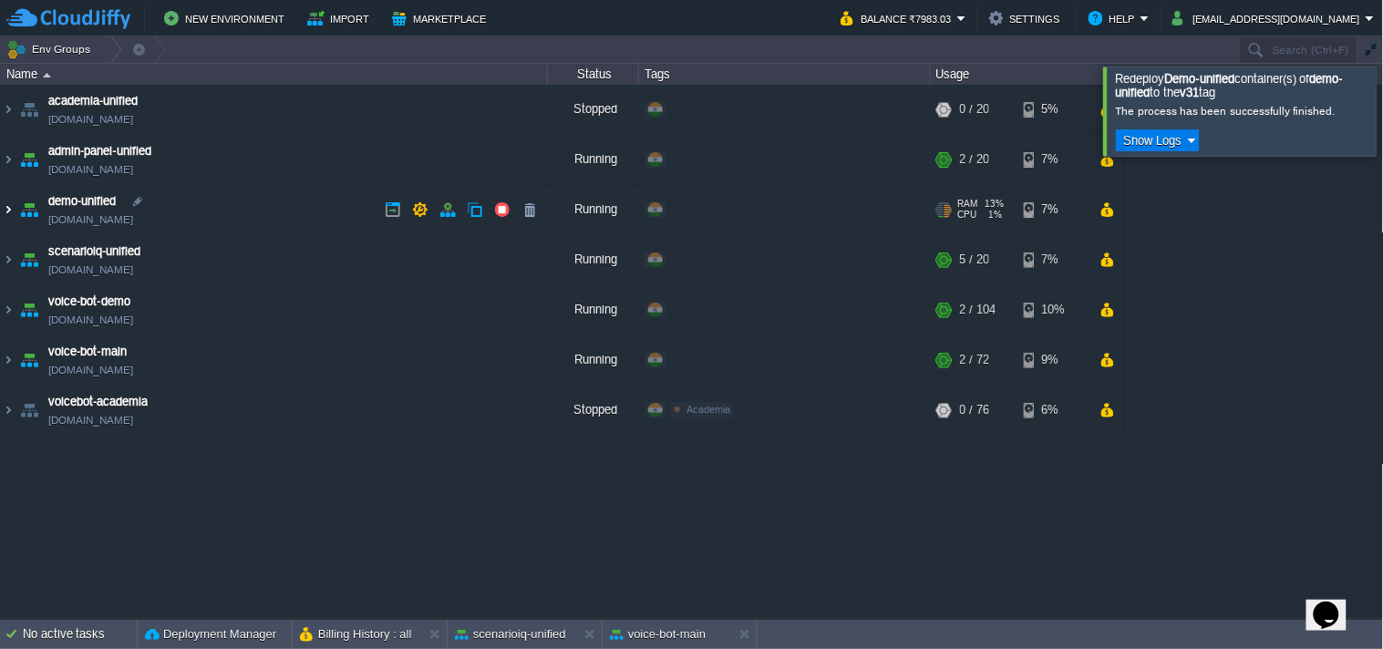
click at [10, 206] on img at bounding box center [8, 209] width 15 height 49
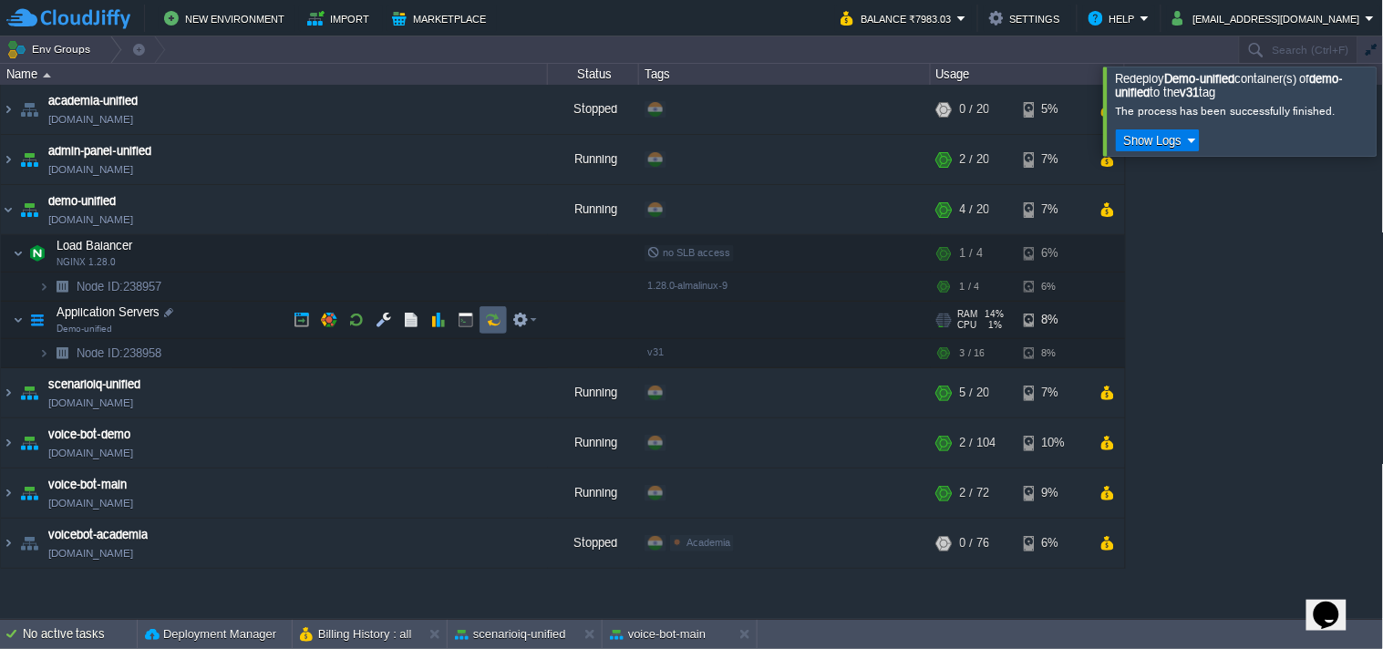
click at [491, 326] on button "button" at bounding box center [493, 320] width 16 height 16
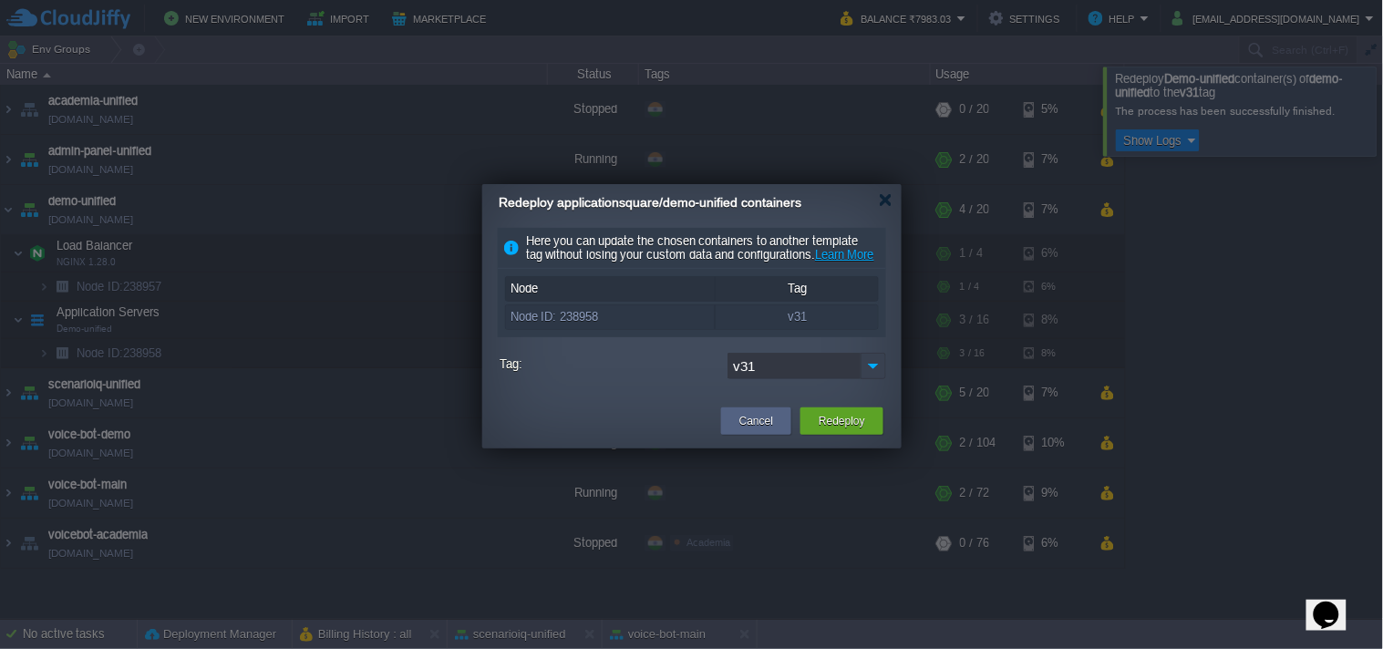
click at [881, 379] on img at bounding box center [874, 366] width 26 height 26
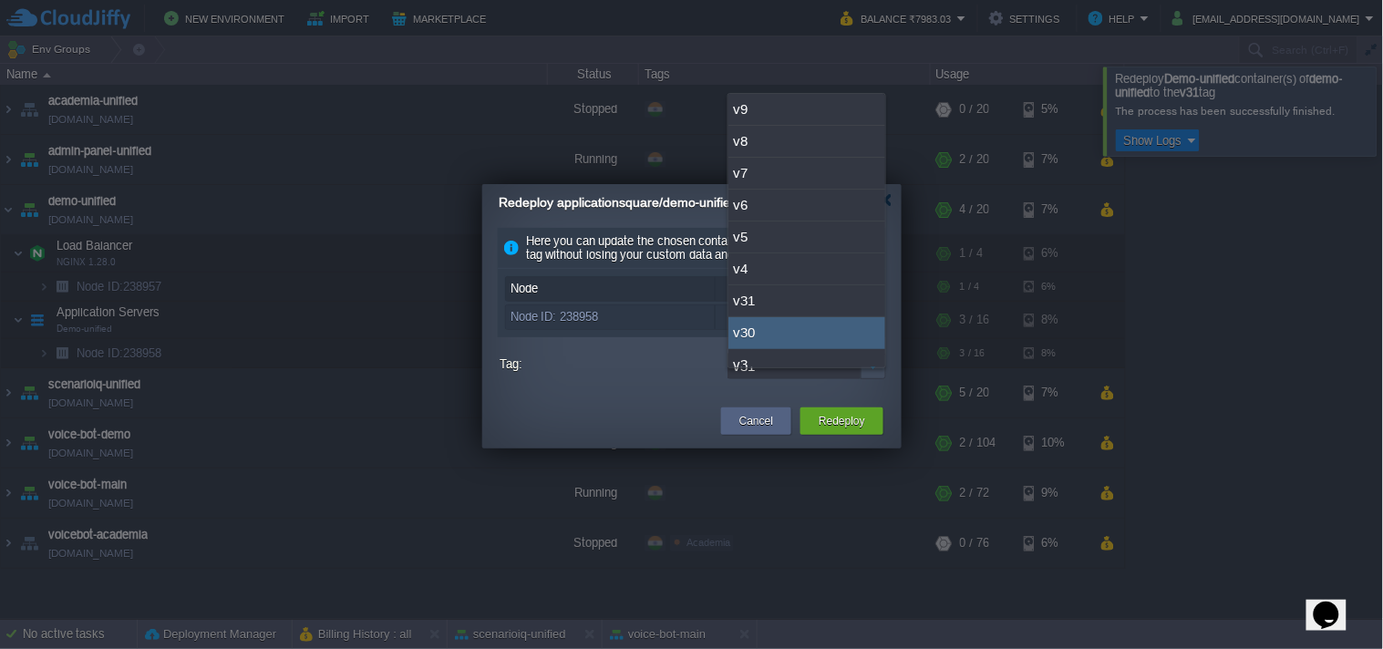
click at [771, 341] on div "v30" at bounding box center [807, 333] width 157 height 32
type input "v30"
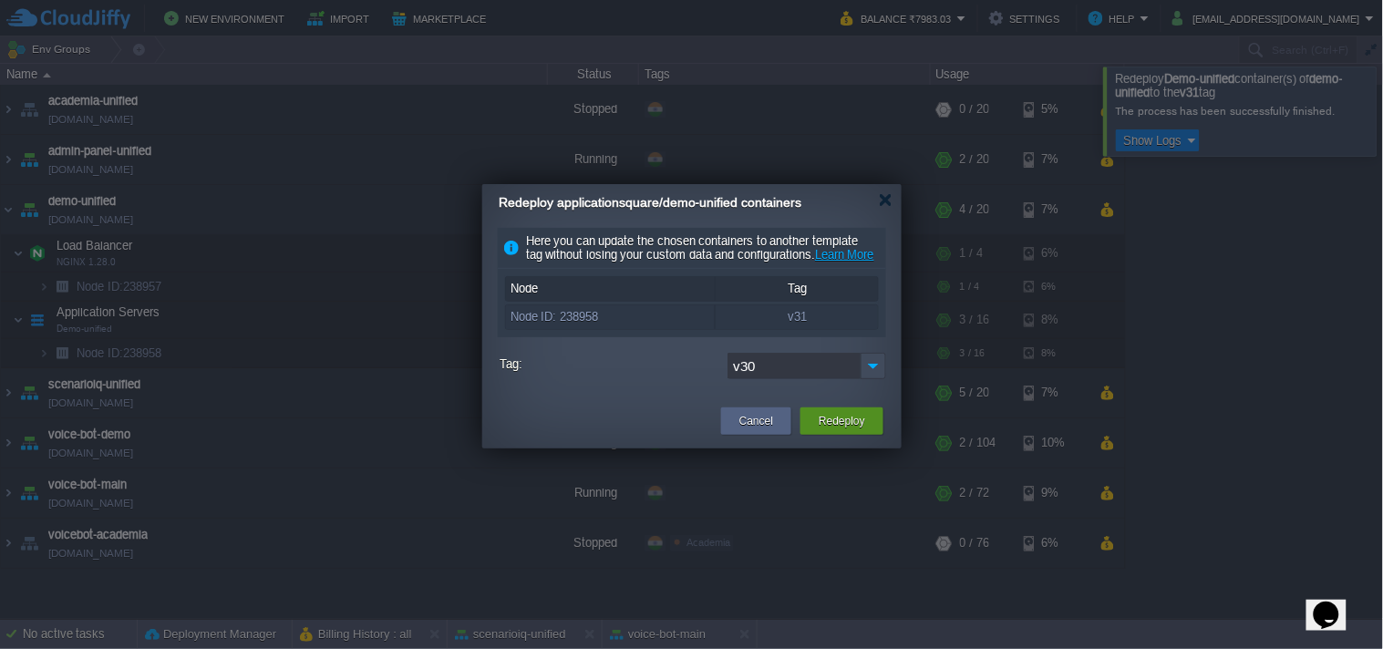
click at [865, 435] on div "Redeploy" at bounding box center [842, 421] width 56 height 27
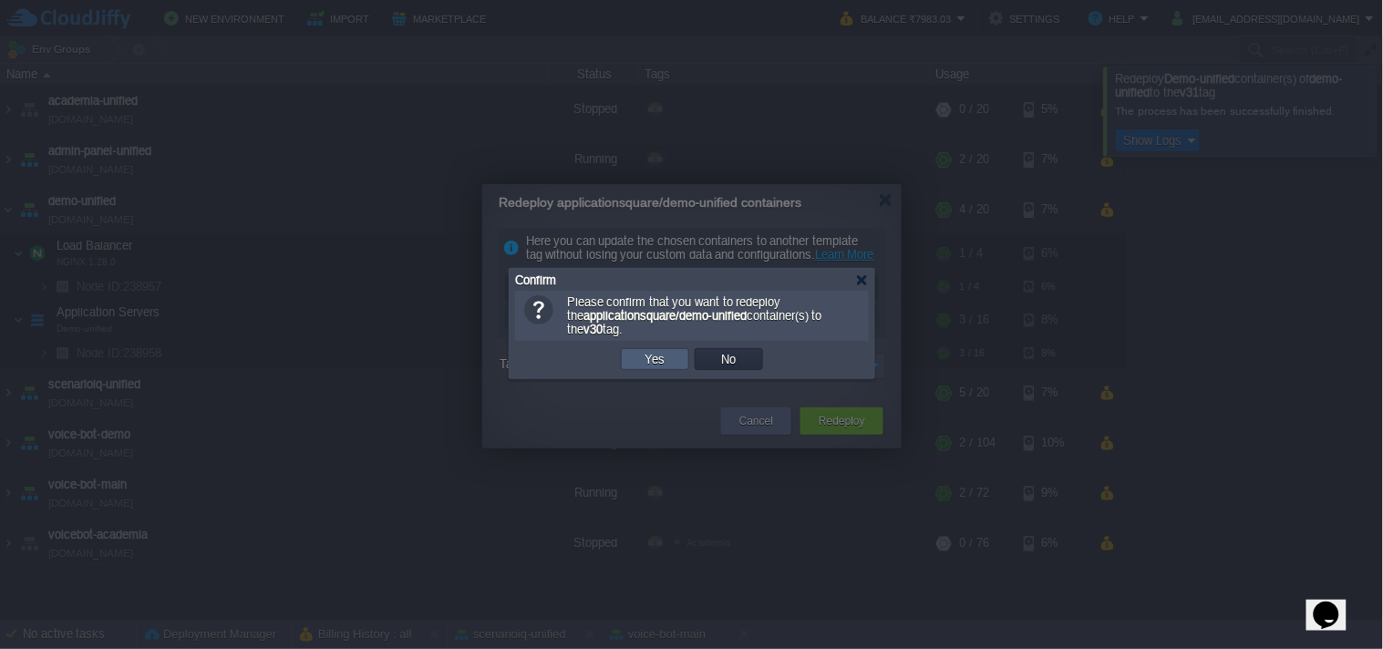
click at [648, 362] on button "Yes" at bounding box center [655, 359] width 31 height 16
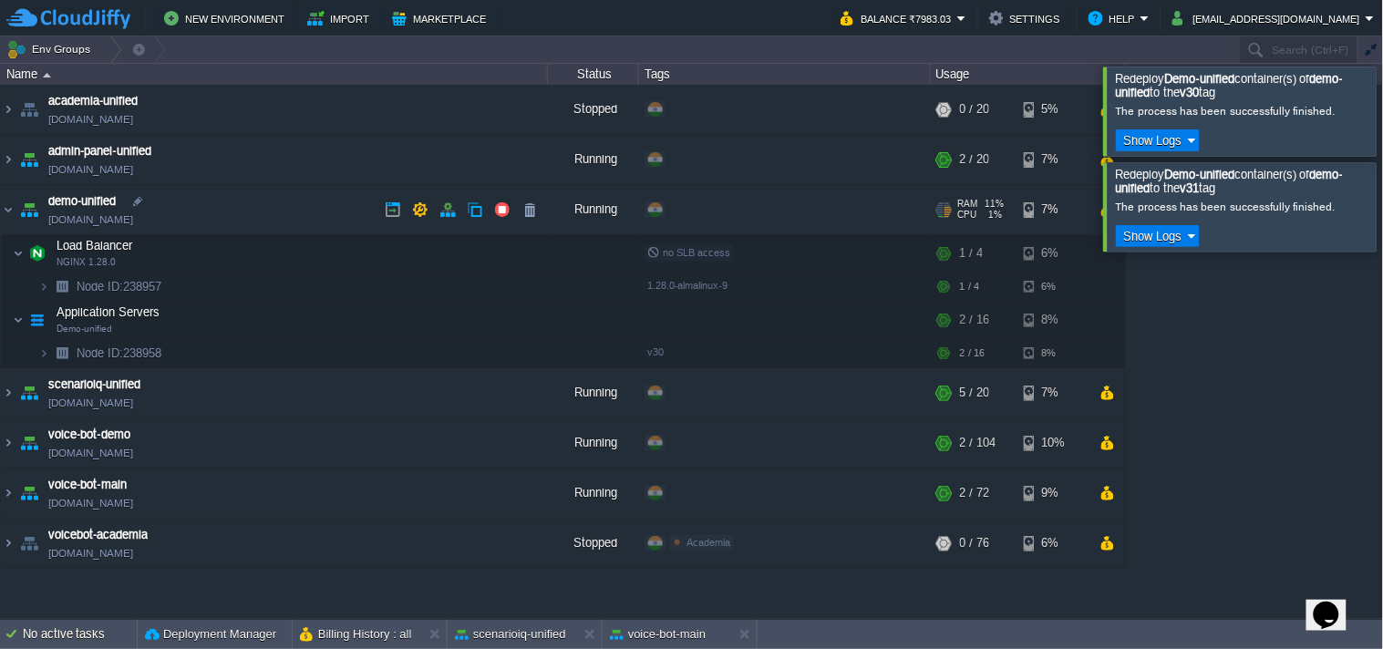
click at [133, 211] on link "[DOMAIN_NAME]" at bounding box center [90, 220] width 85 height 18
click at [1383, 88] on div at bounding box center [1406, 111] width 0 height 88
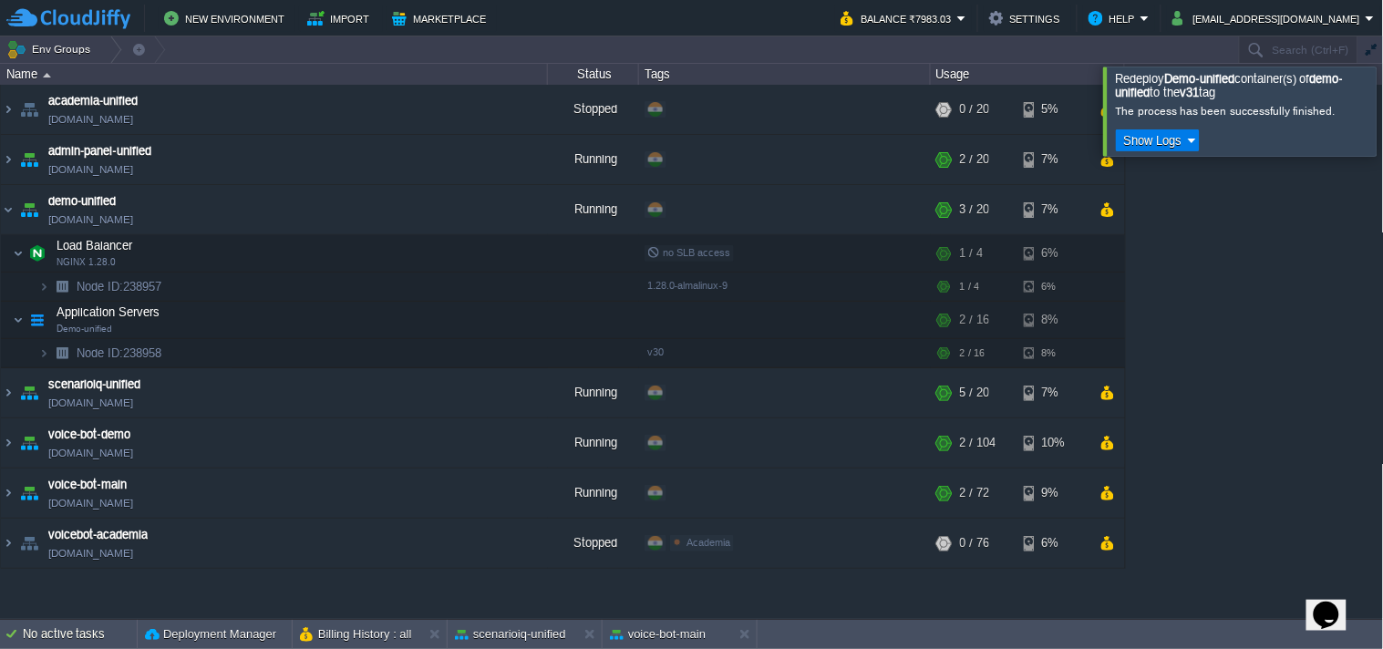
click at [1383, 134] on div at bounding box center [1406, 111] width 0 height 88
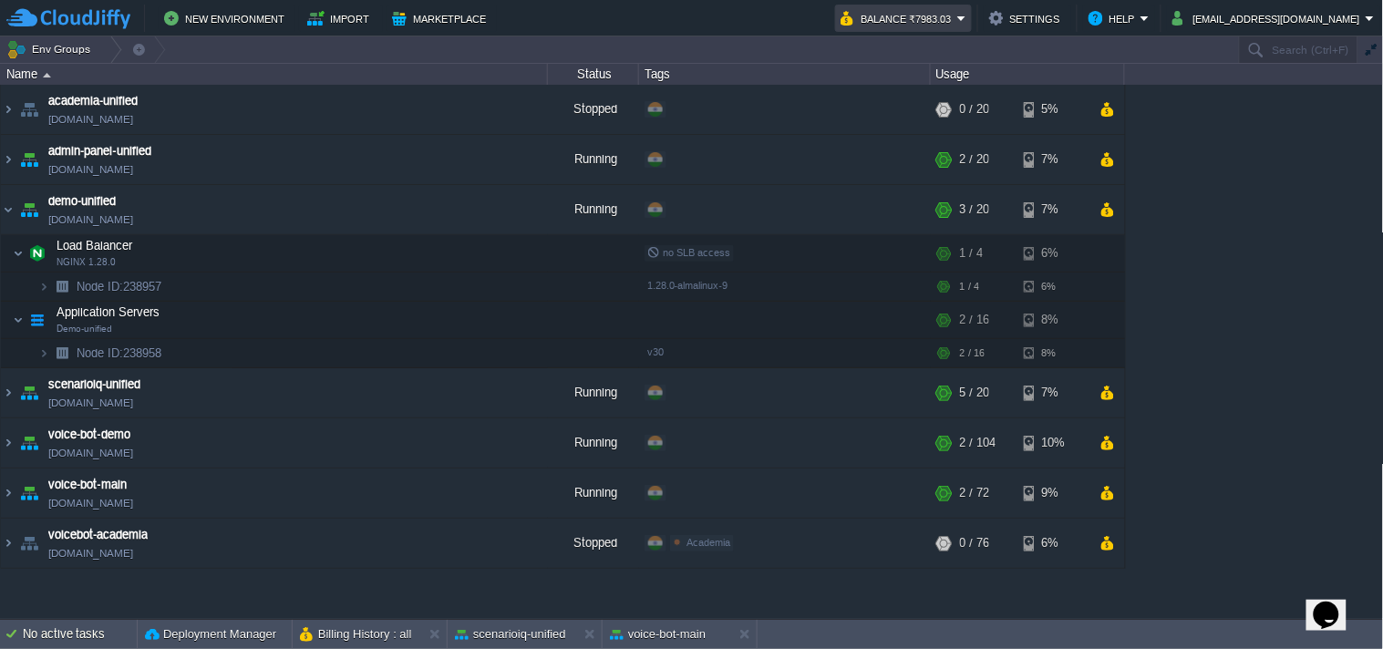
click at [916, 16] on button "Balance ₹7983.03" at bounding box center [899, 18] width 117 height 22
click at [1209, 193] on div "academia-unified academia-unified.cloudjiffy.net Stopped + Add to Env Group RAM…" at bounding box center [692, 351] width 1384 height 533
click at [9, 159] on img at bounding box center [8, 159] width 15 height 49
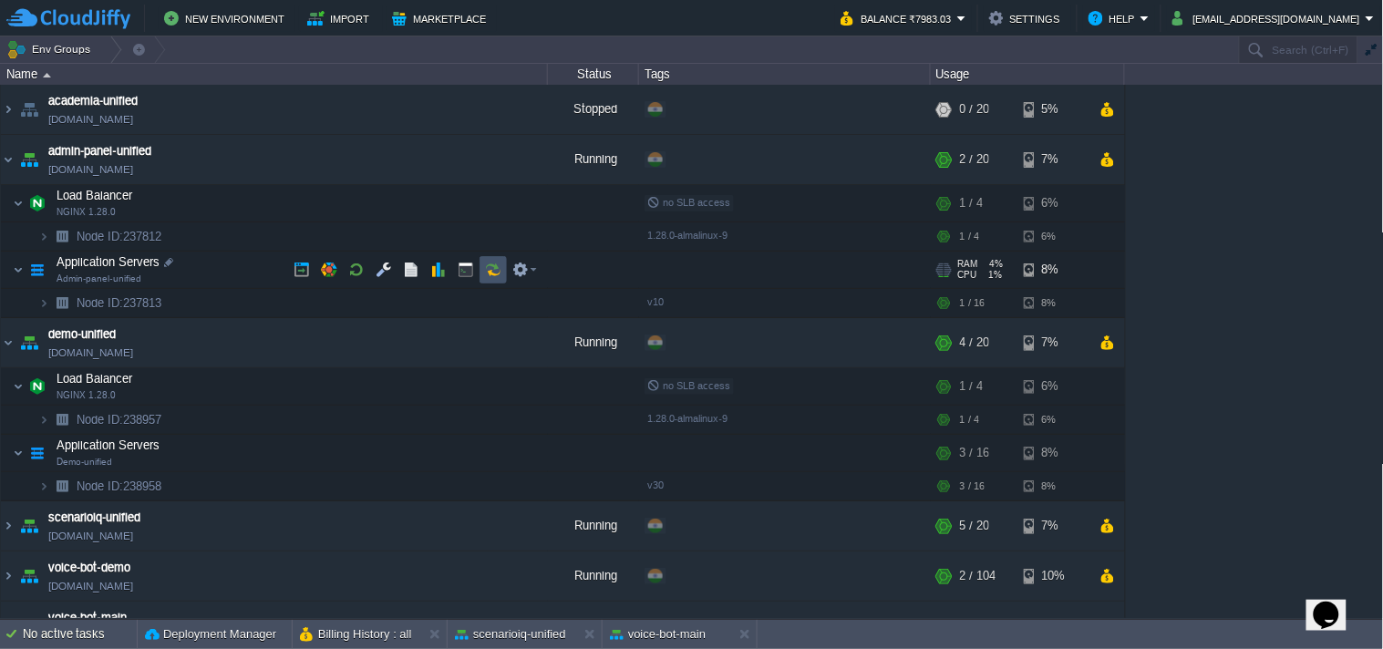
click at [496, 267] on button "button" at bounding box center [493, 270] width 16 height 16
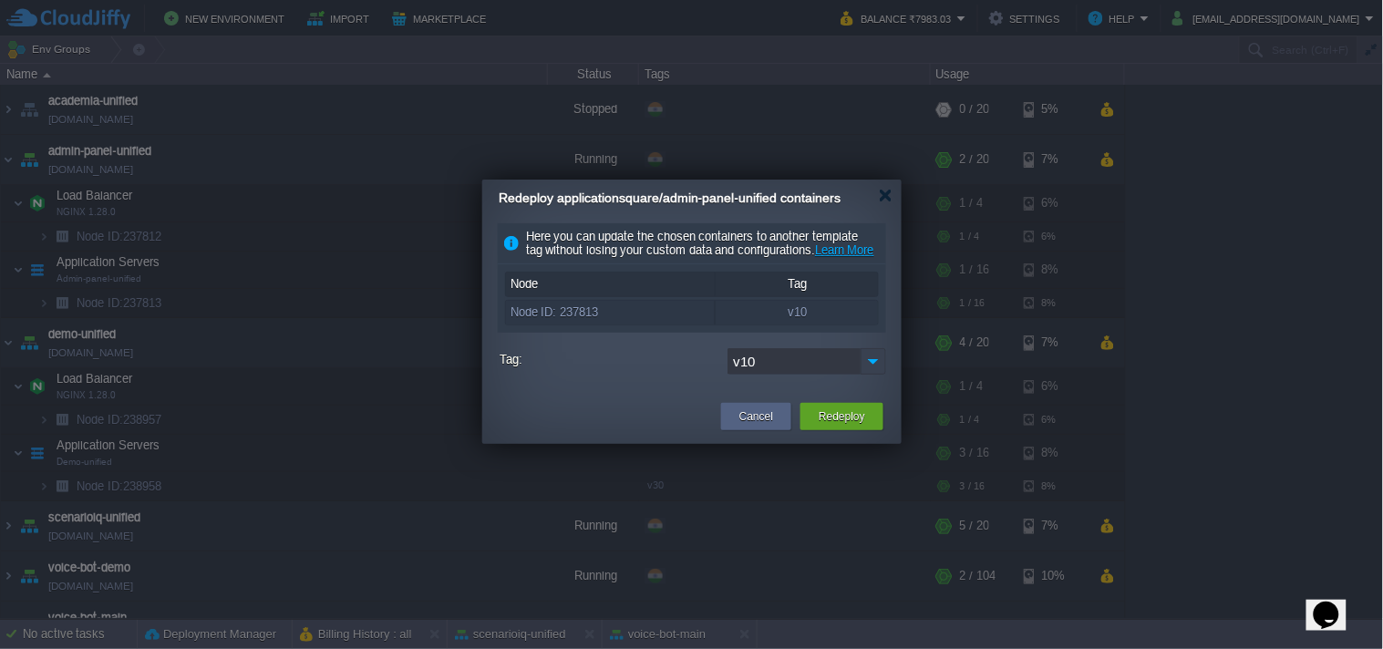
click at [882, 375] on img at bounding box center [874, 361] width 26 height 26
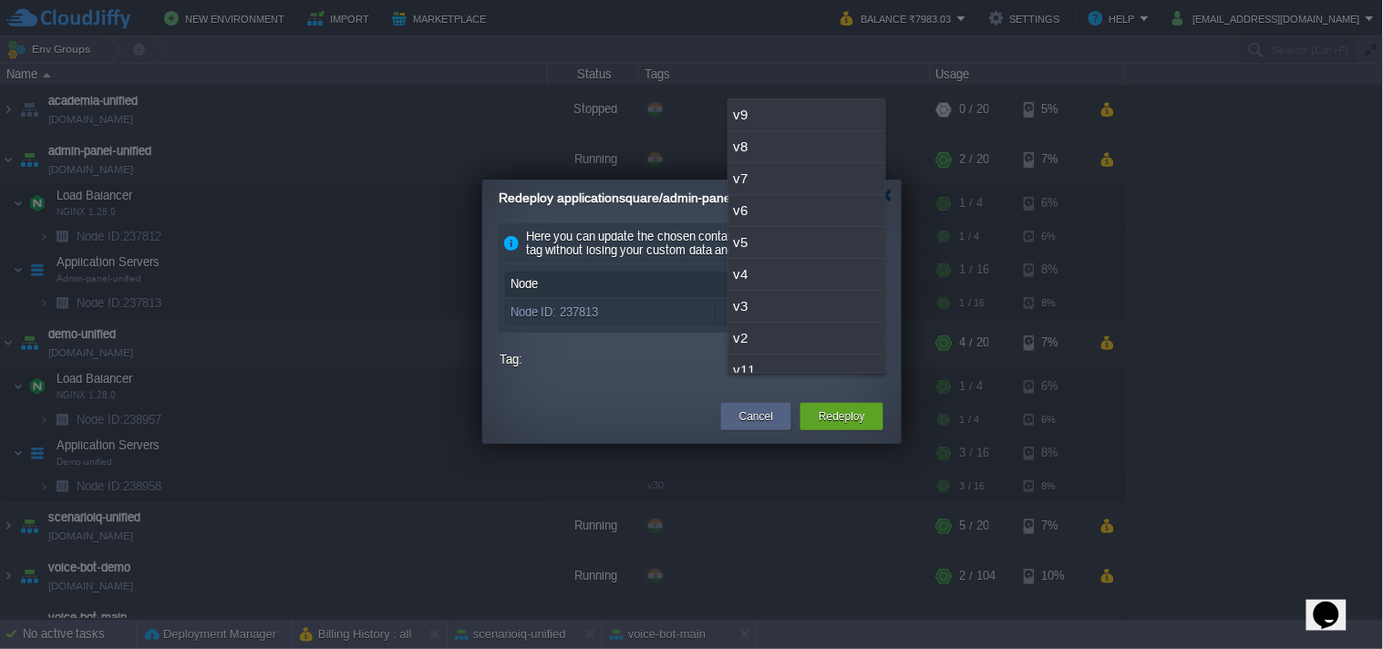
scroll to position [47, 0]
click at [754, 328] on div "v11" at bounding box center [807, 324] width 157 height 32
type input "v11"
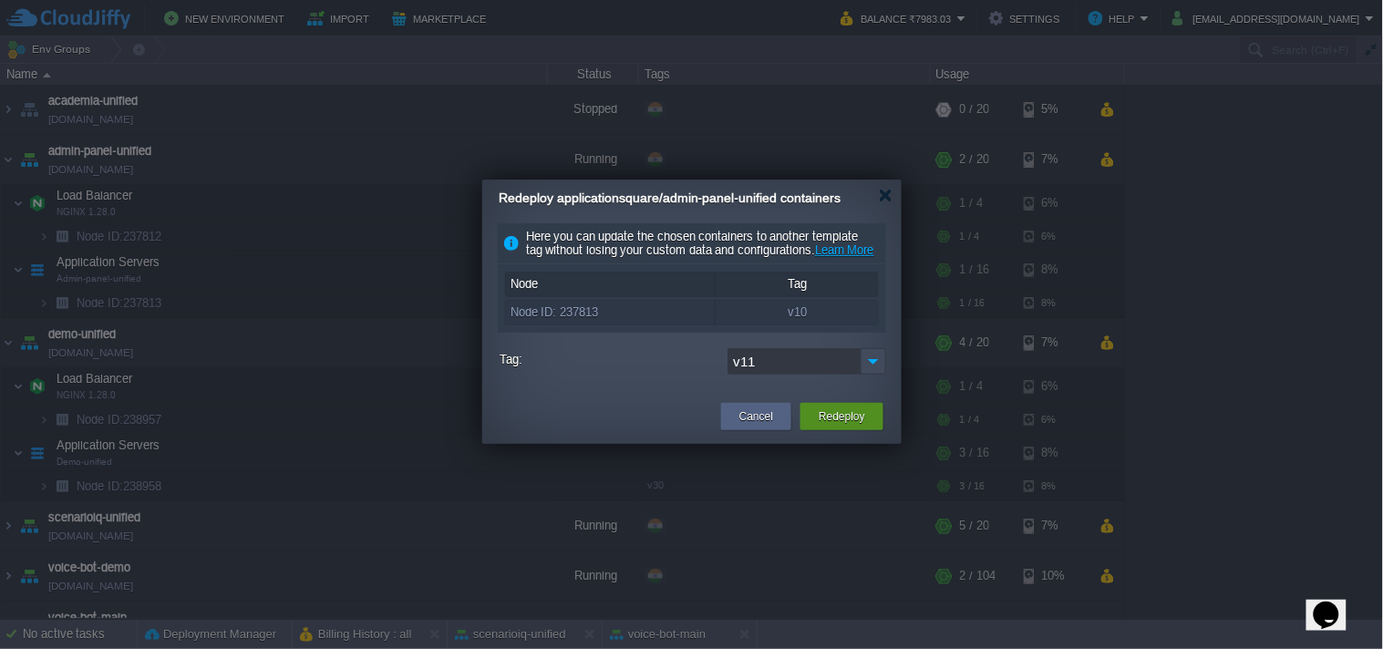
click at [848, 426] on button "Redeploy" at bounding box center [842, 417] width 47 height 18
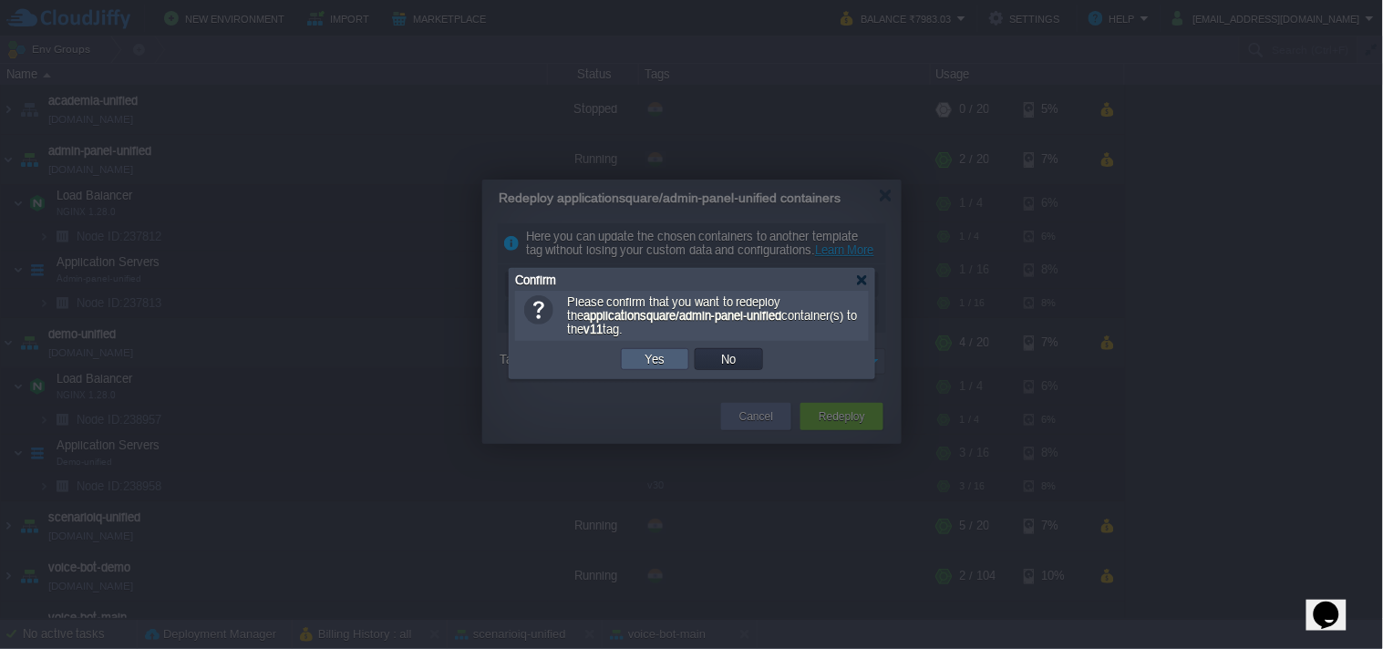
click at [645, 361] on button "Yes" at bounding box center [655, 359] width 31 height 16
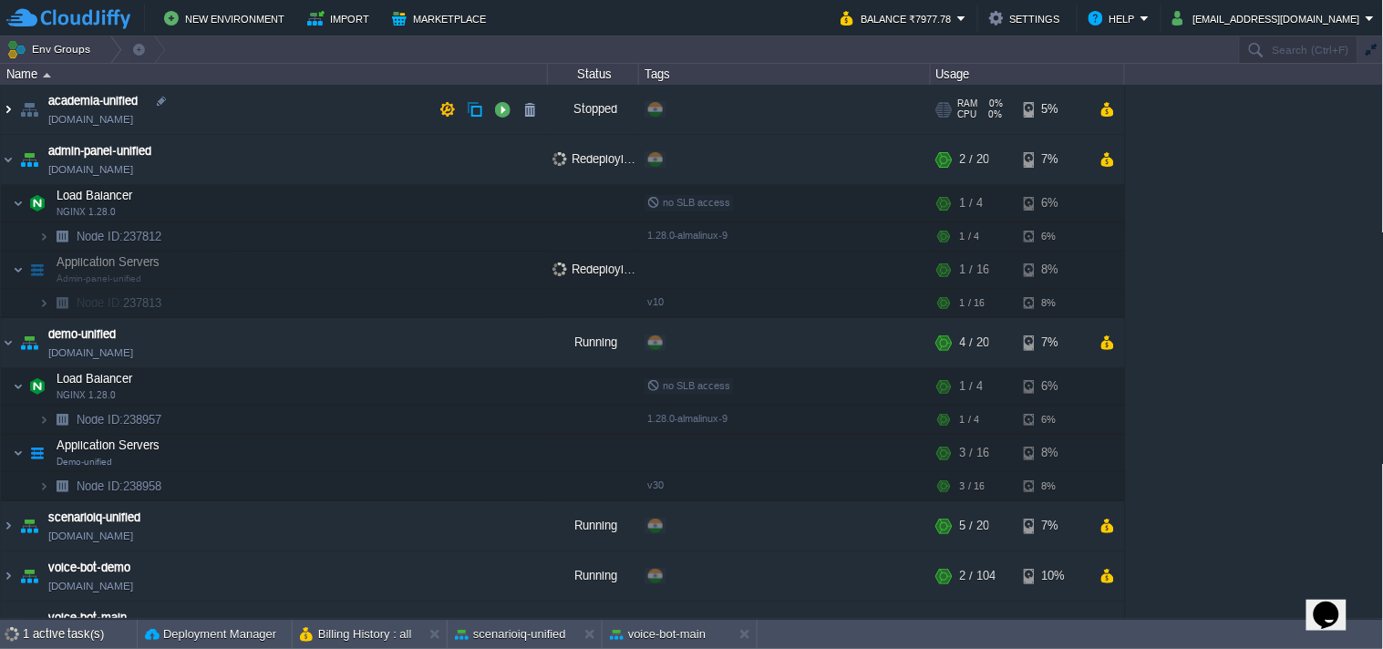
click at [12, 114] on img at bounding box center [8, 109] width 15 height 49
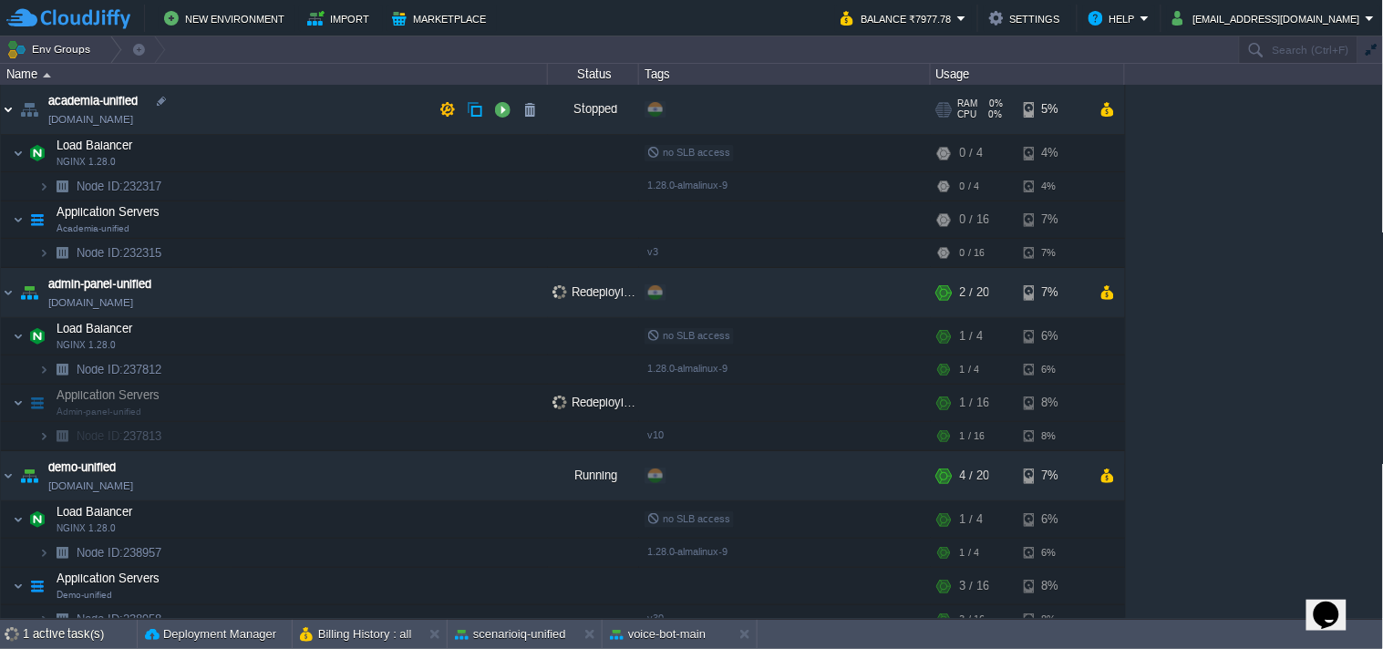
click at [12, 114] on img at bounding box center [8, 109] width 15 height 49
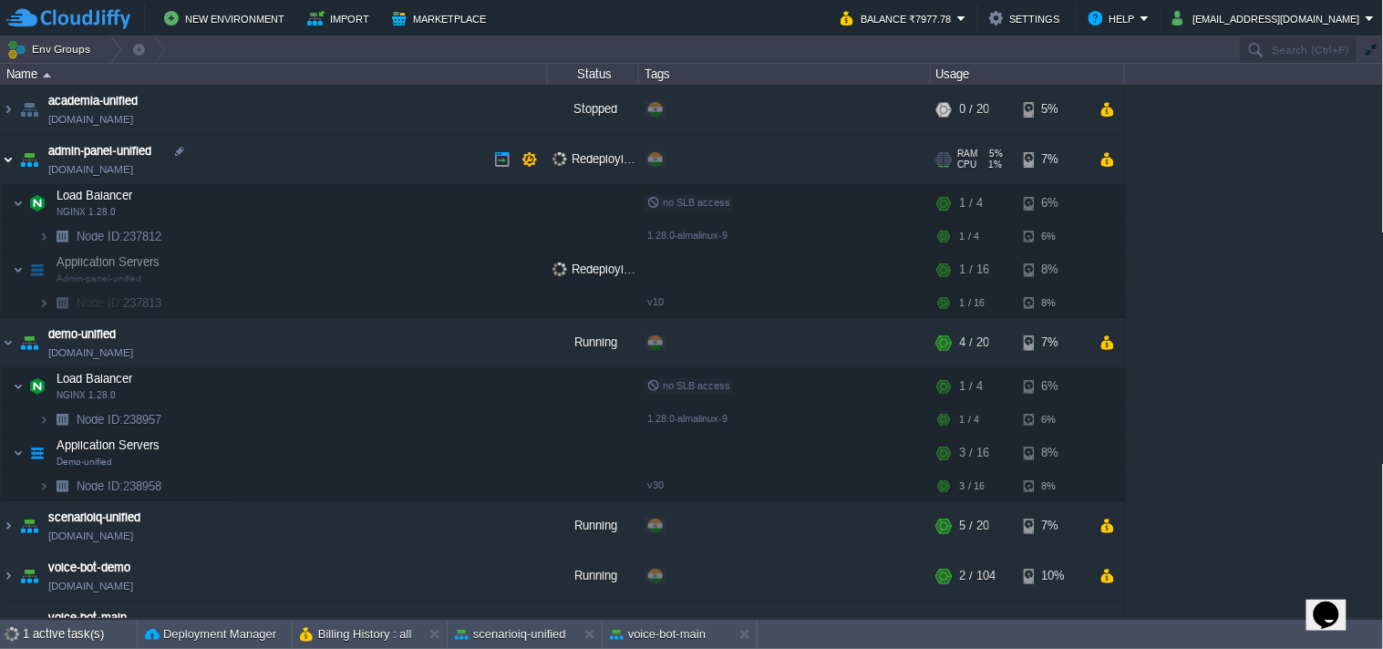
click at [10, 152] on img at bounding box center [8, 159] width 15 height 49
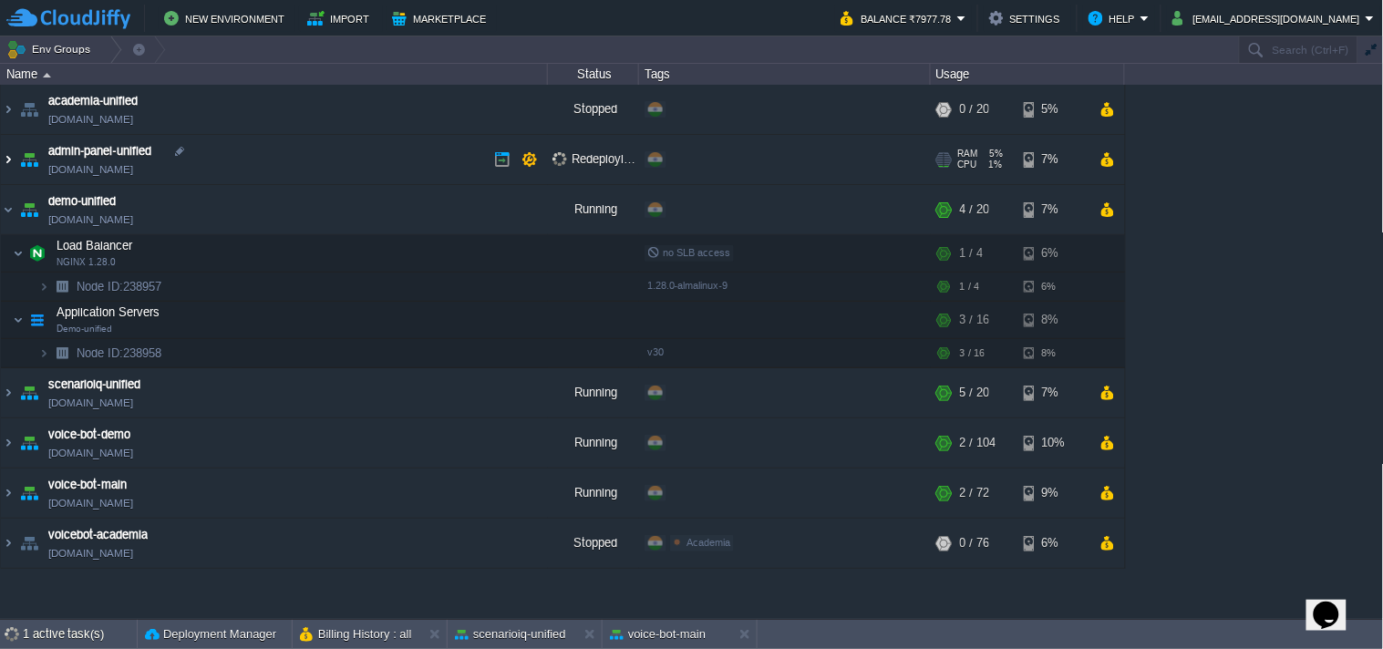
click at [10, 152] on img at bounding box center [8, 159] width 15 height 49
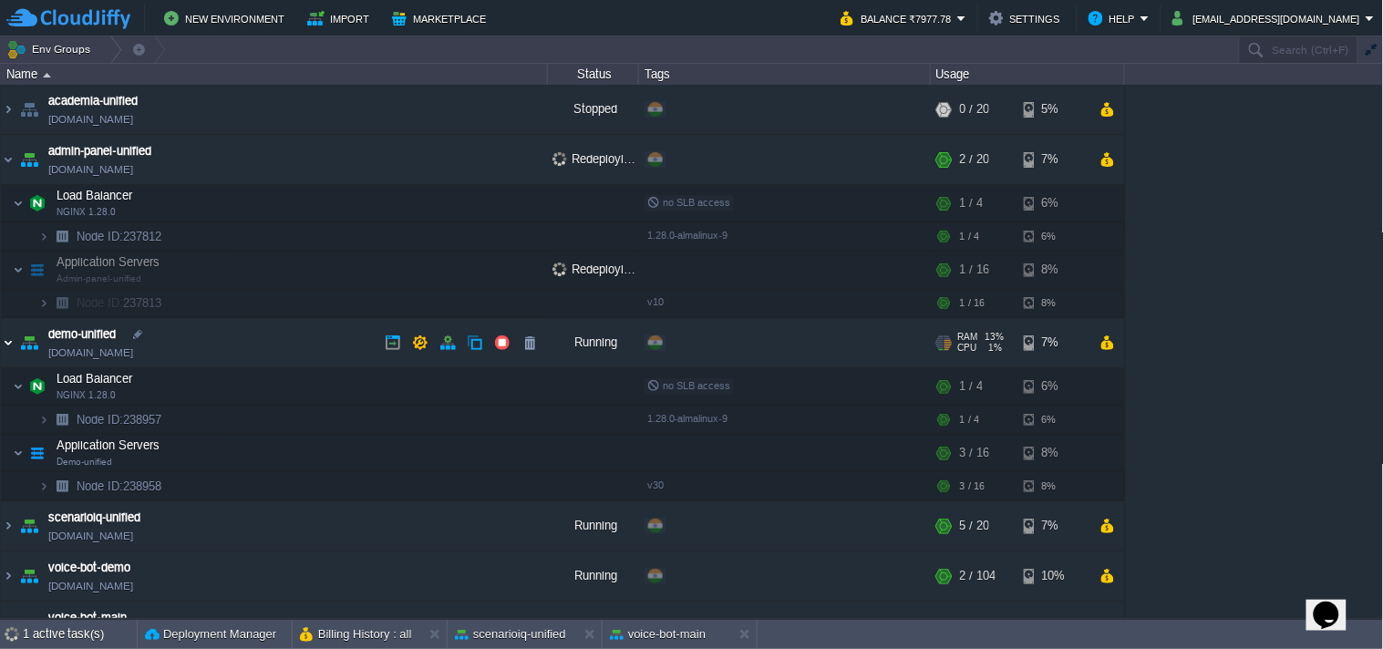
click at [3, 340] on img at bounding box center [8, 342] width 15 height 49
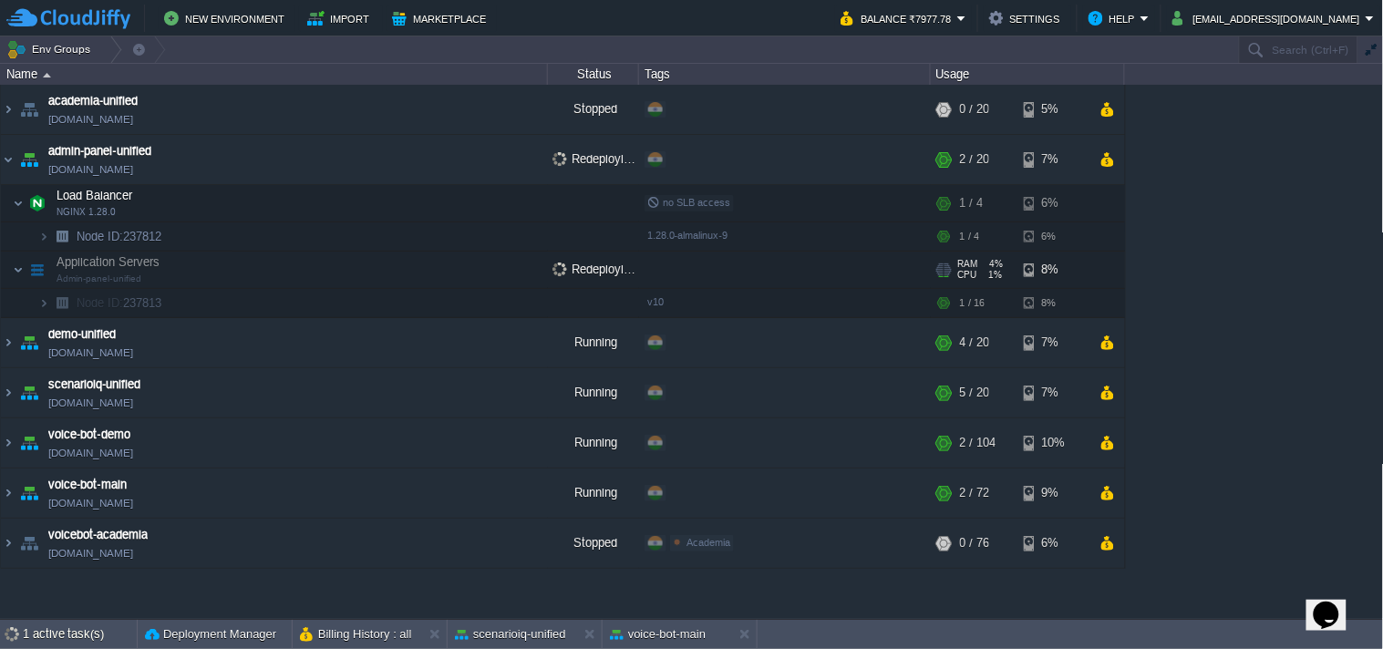
click at [9, 274] on span at bounding box center [7, 270] width 12 height 14
click at [15, 274] on img at bounding box center [18, 270] width 11 height 36
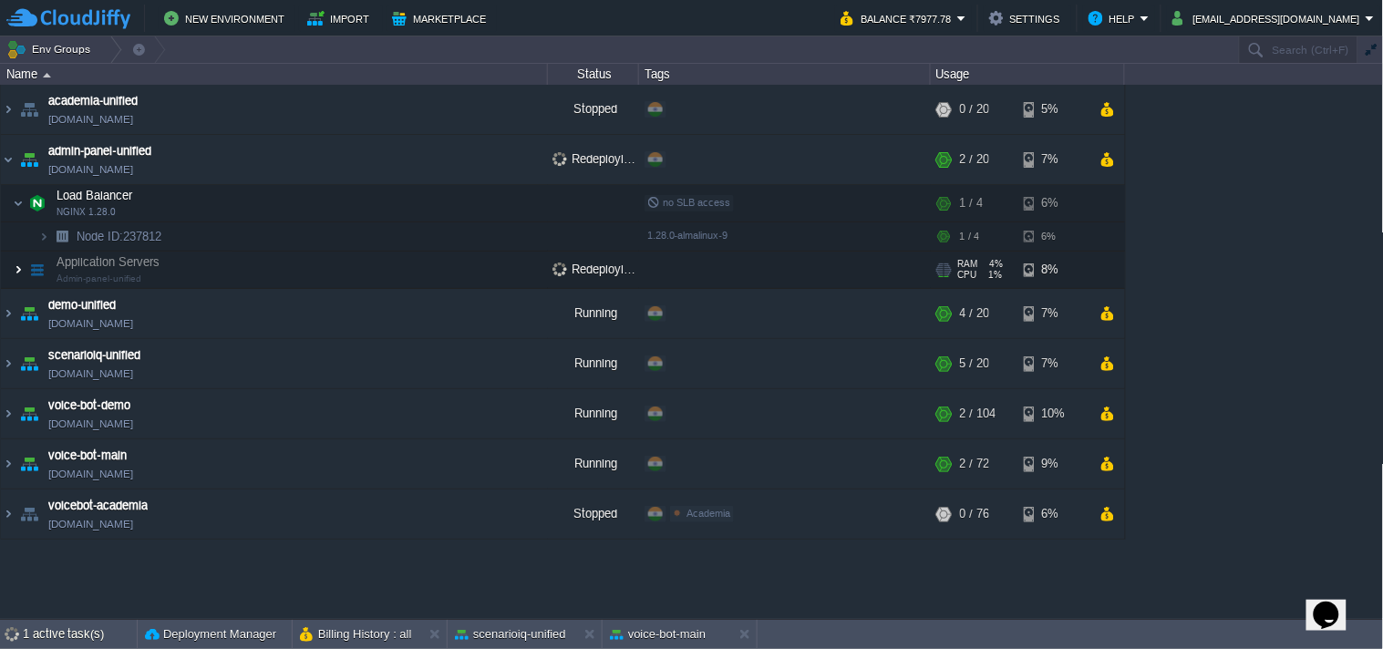
click at [15, 274] on img at bounding box center [18, 270] width 11 height 36
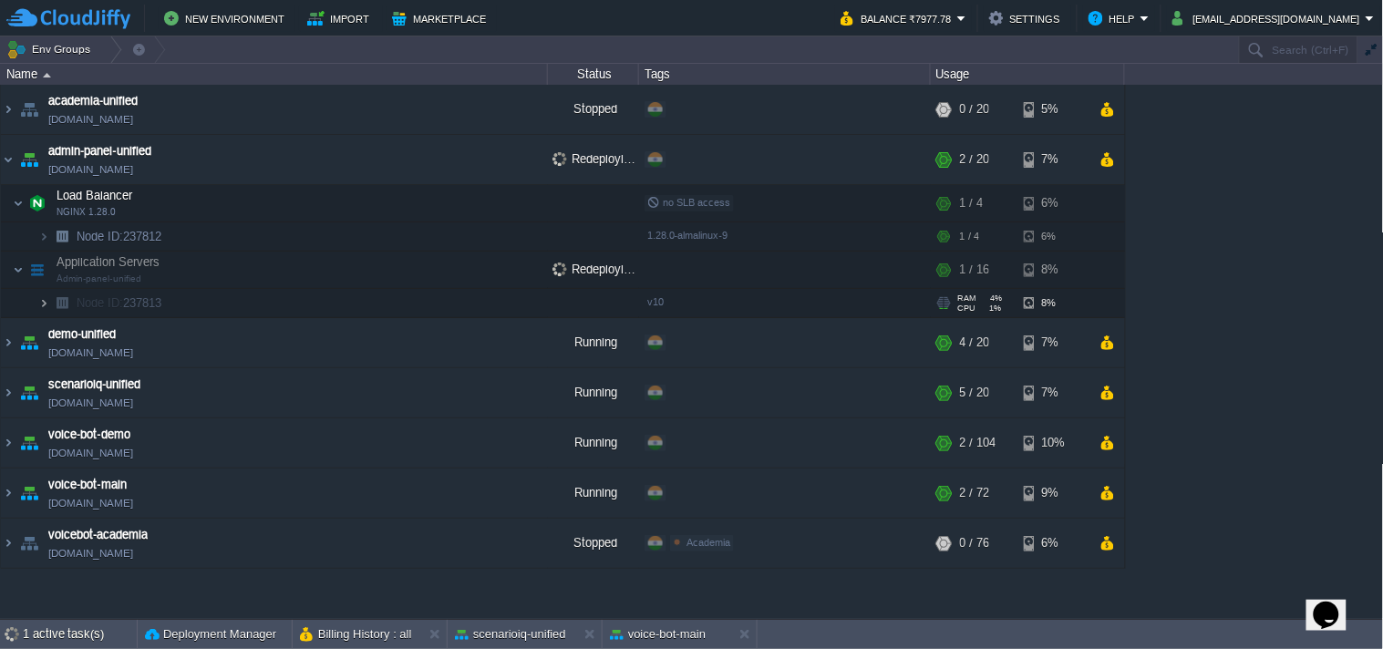
click at [43, 306] on img at bounding box center [43, 303] width 11 height 28
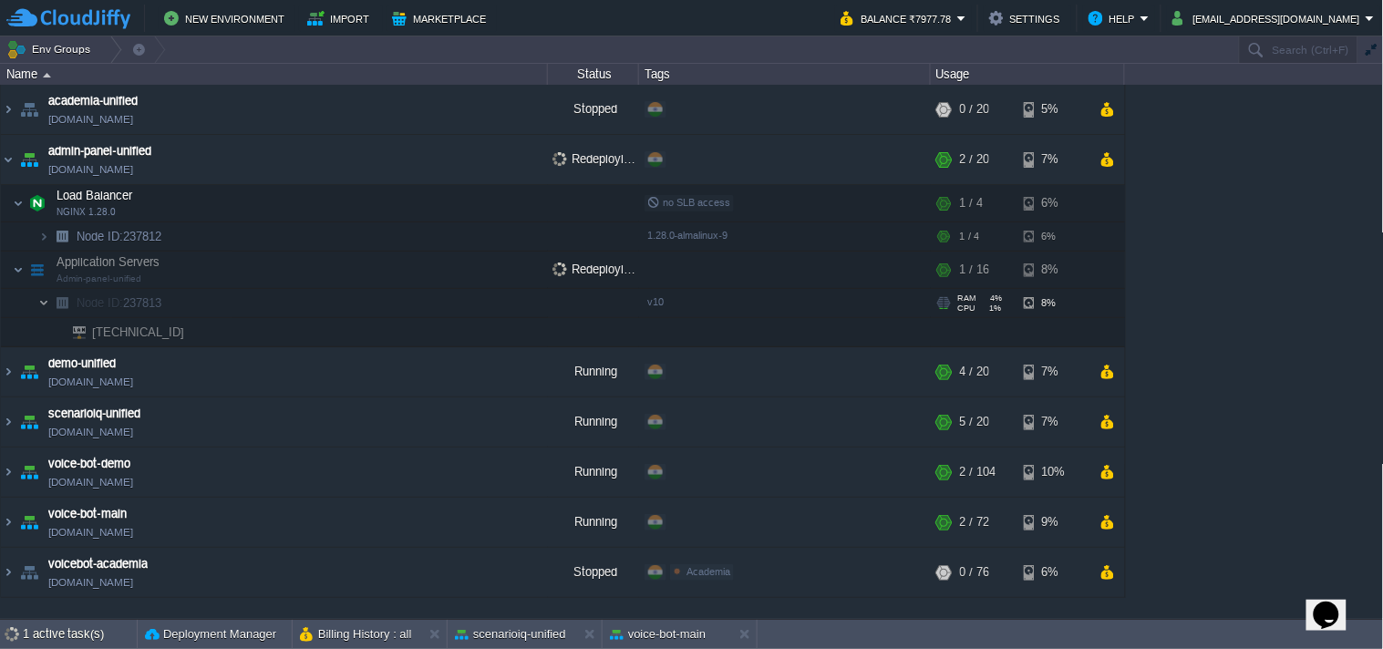
click at [47, 308] on img at bounding box center [43, 303] width 11 height 28
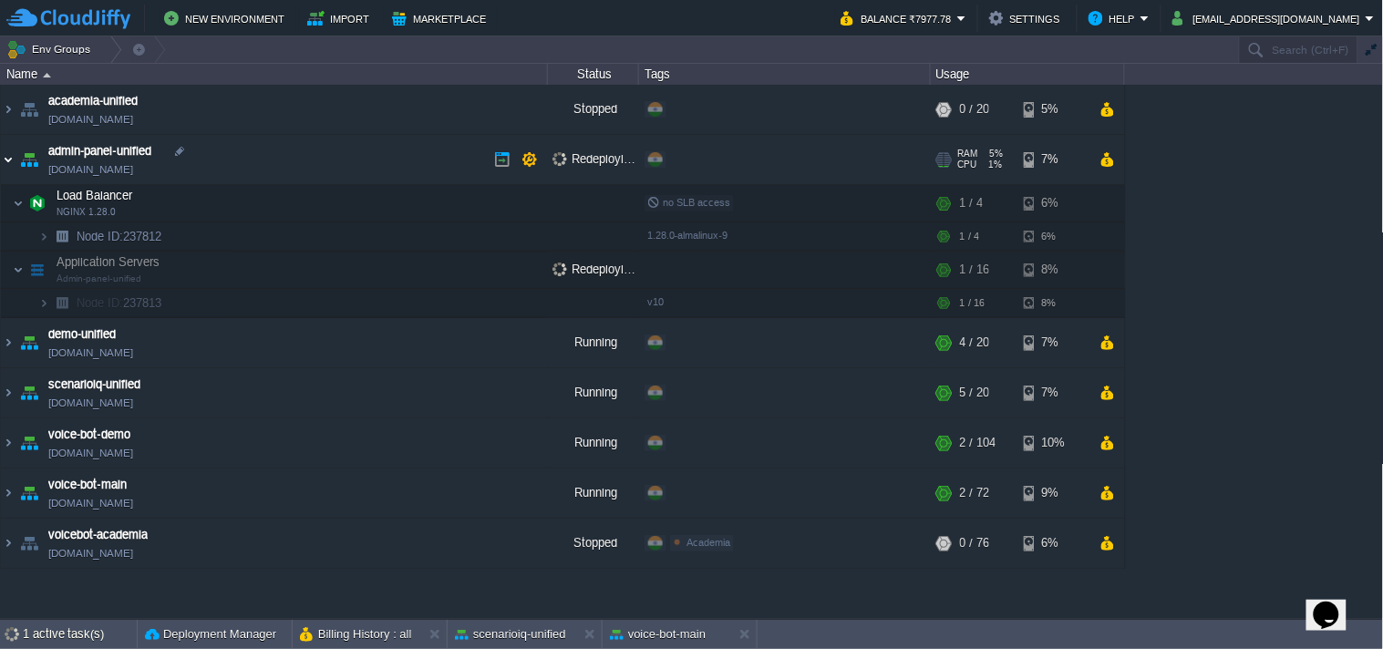
click at [5, 155] on img at bounding box center [8, 159] width 15 height 49
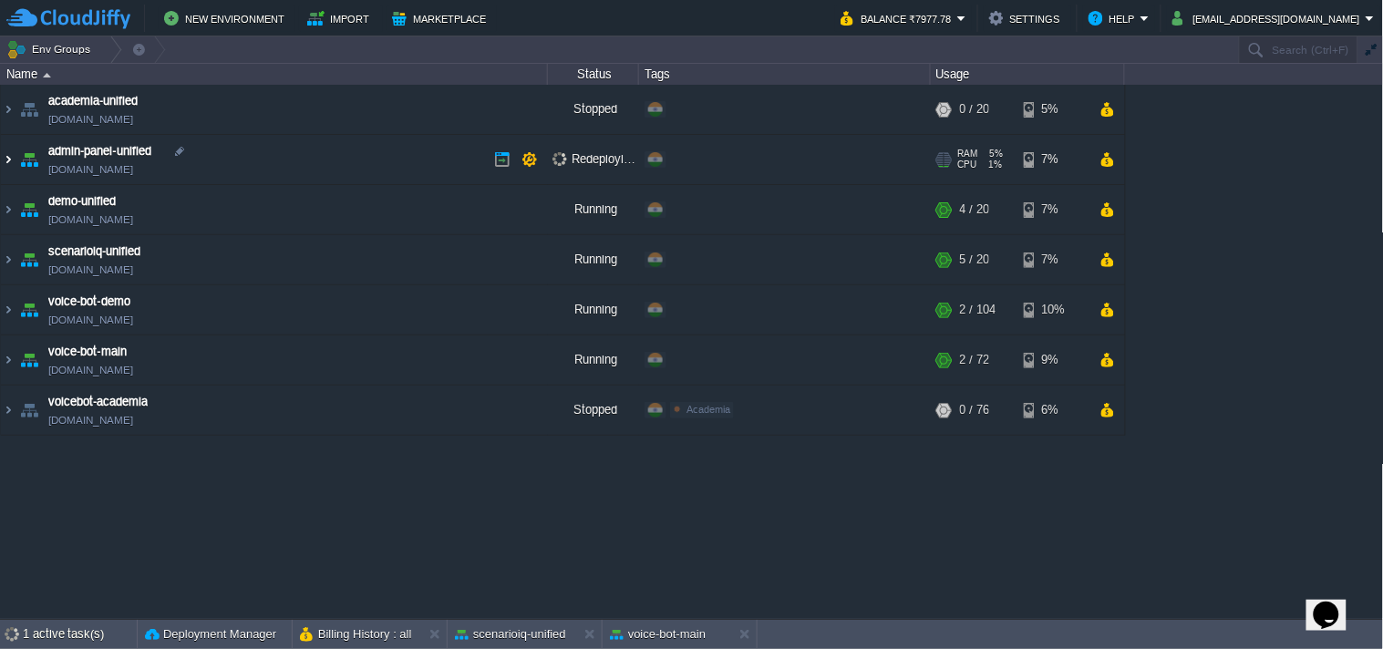
click at [5, 155] on img at bounding box center [8, 159] width 15 height 49
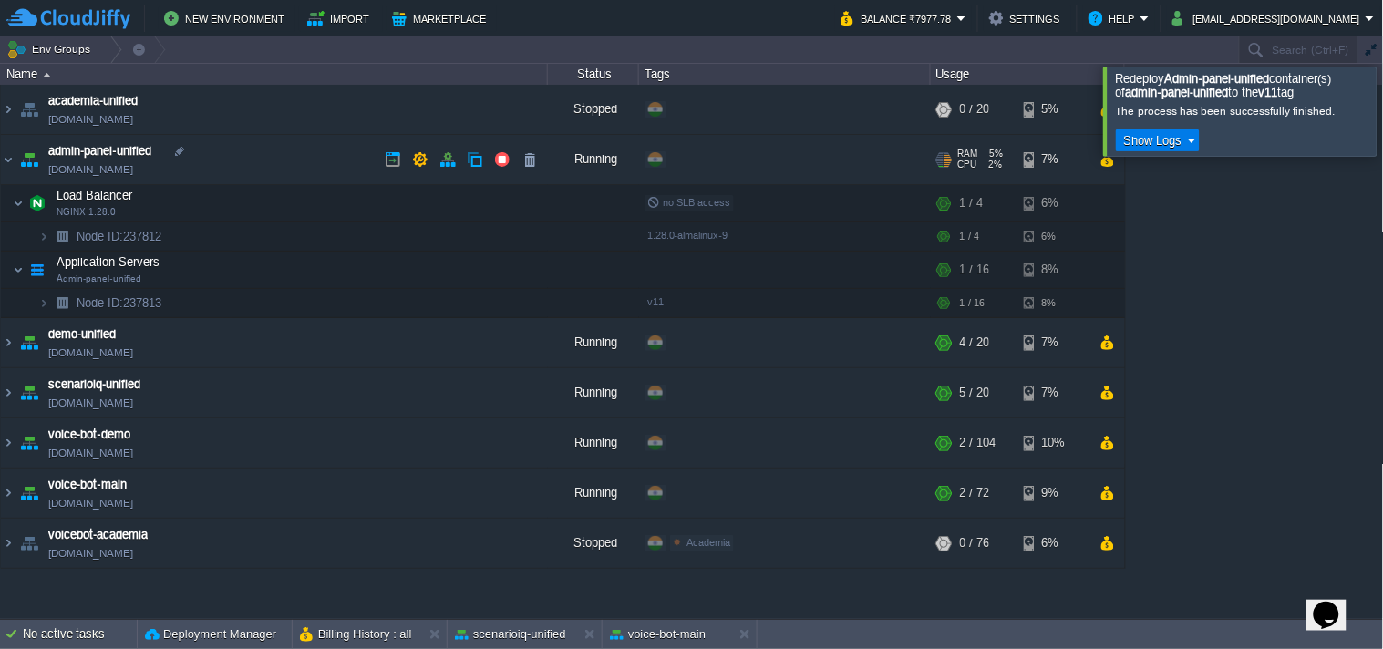
click at [58, 169] on link "[DOMAIN_NAME]" at bounding box center [90, 170] width 85 height 18
click at [133, 168] on link "[DOMAIN_NAME]" at bounding box center [90, 170] width 85 height 18
